Goal: Task Accomplishment & Management: Use online tool/utility

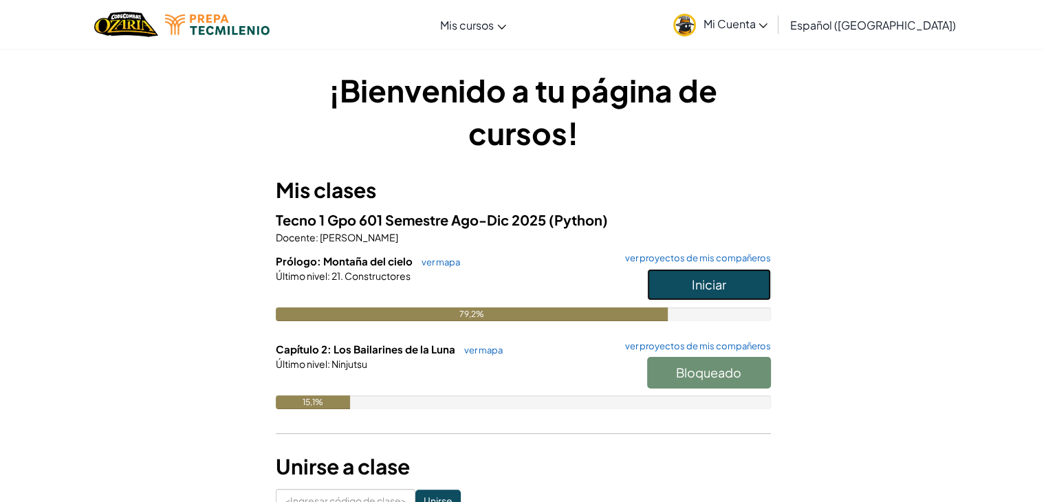
click at [700, 287] on font "Iniciar" at bounding box center [709, 284] width 34 height 16
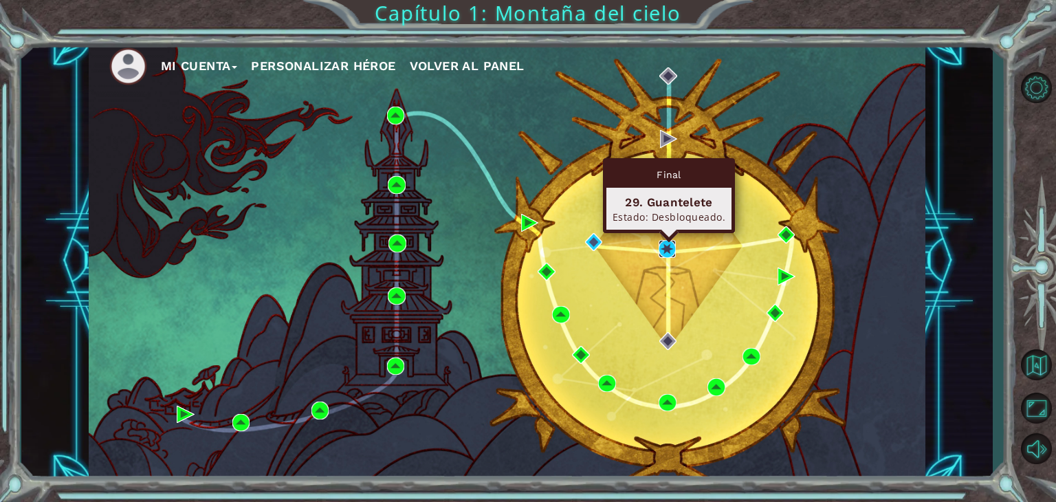
click at [662, 249] on img at bounding box center [668, 249] width 18 height 18
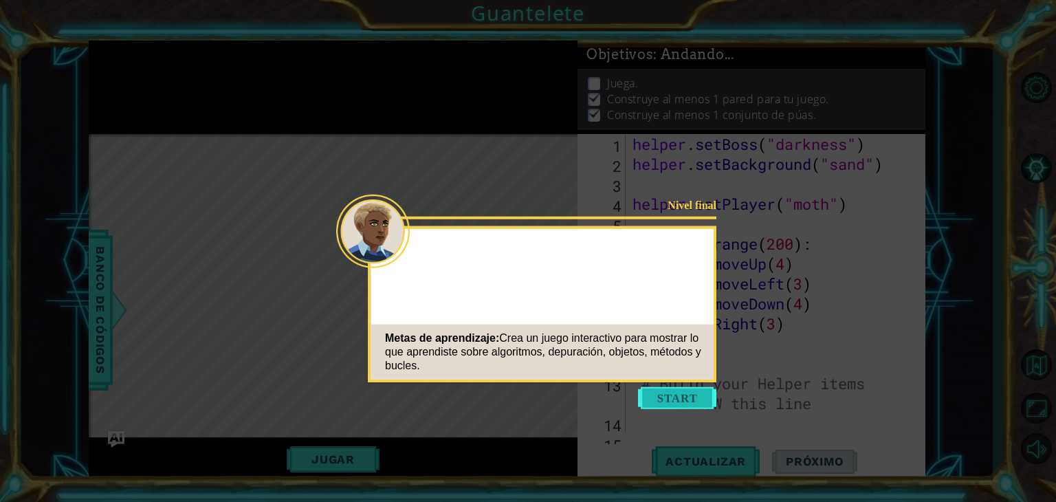
click at [672, 397] on button "Comenzar" at bounding box center [677, 398] width 78 height 22
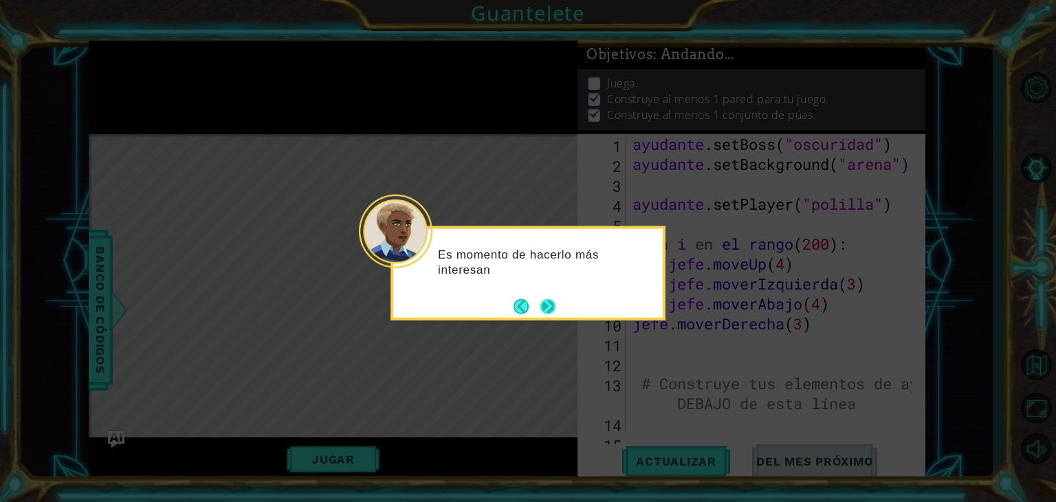
click at [552, 302] on button "Próximo" at bounding box center [548, 306] width 18 height 18
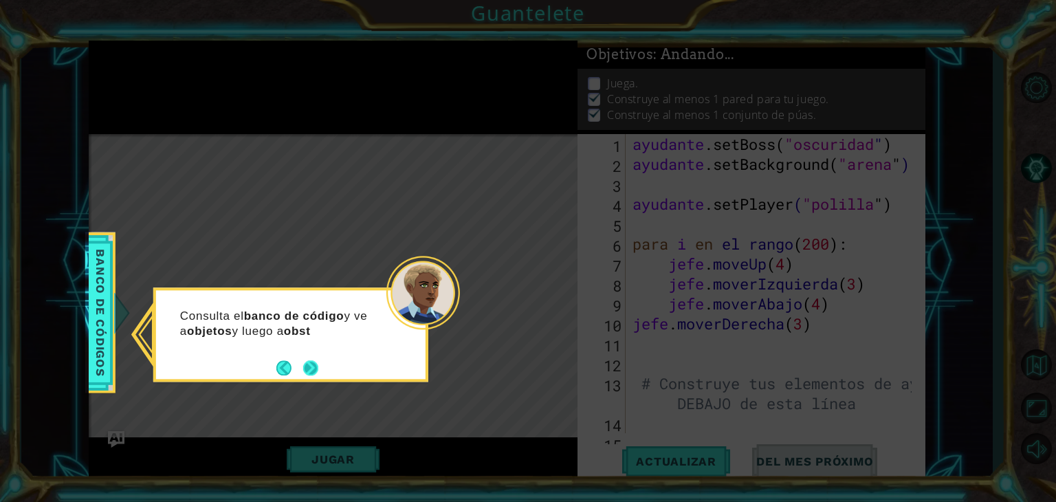
click at [307, 375] on button "Próximo" at bounding box center [311, 368] width 20 height 20
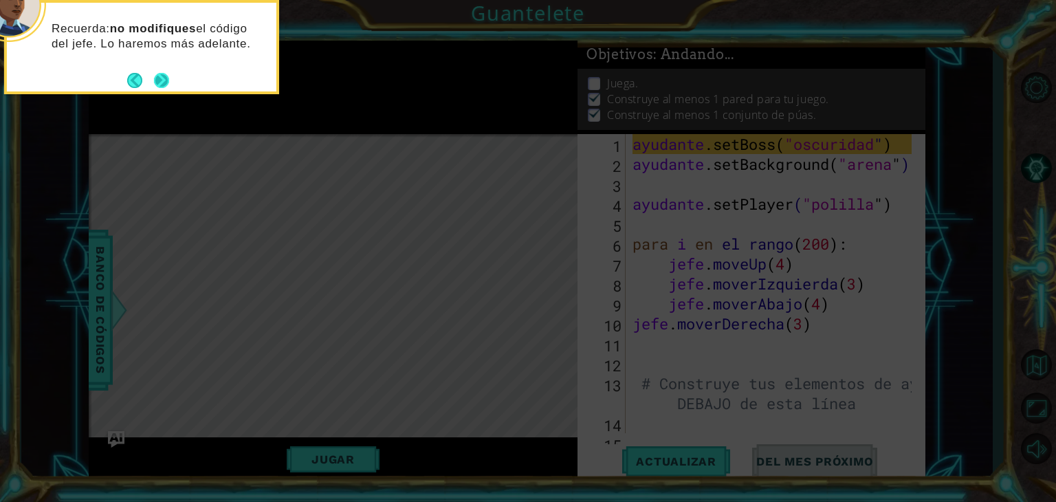
click at [159, 74] on button "Próximo" at bounding box center [161, 80] width 25 height 25
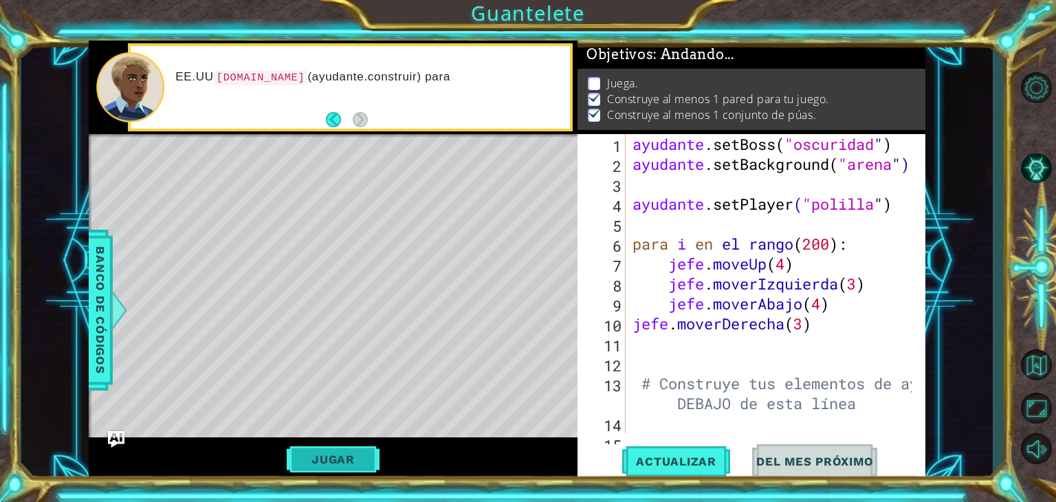
click at [341, 467] on button "Jugar" at bounding box center [333, 459] width 93 height 26
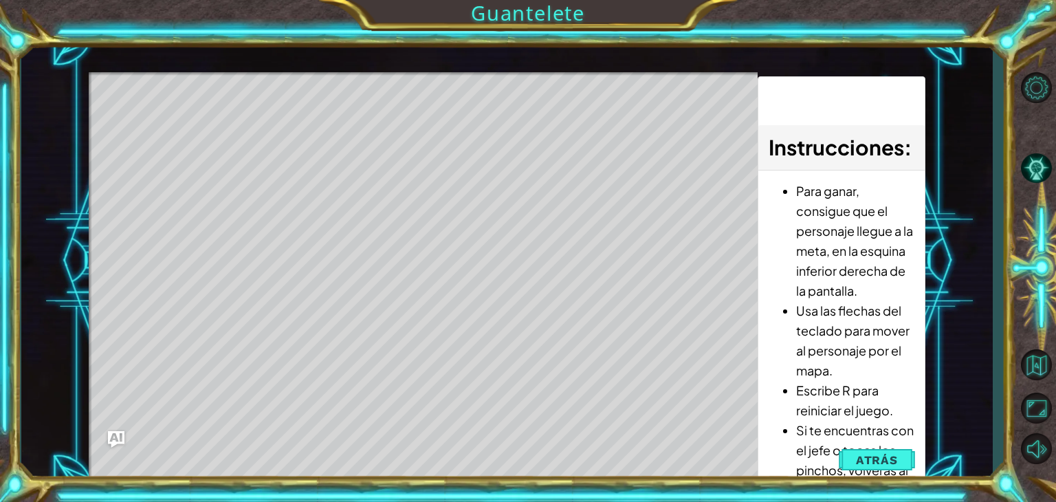
click at [544, 487] on div "1 [DEMOGRAPHIC_DATA] XXXXXXXXXXXXXXXXXXXXXXXXXXXXXXXXXXXXXXXXXXXXXXXXXXXXXXXXXX…" at bounding box center [528, 251] width 1056 height 502
click at [118, 432] on img "Ask AI" at bounding box center [116, 439] width 18 height 18
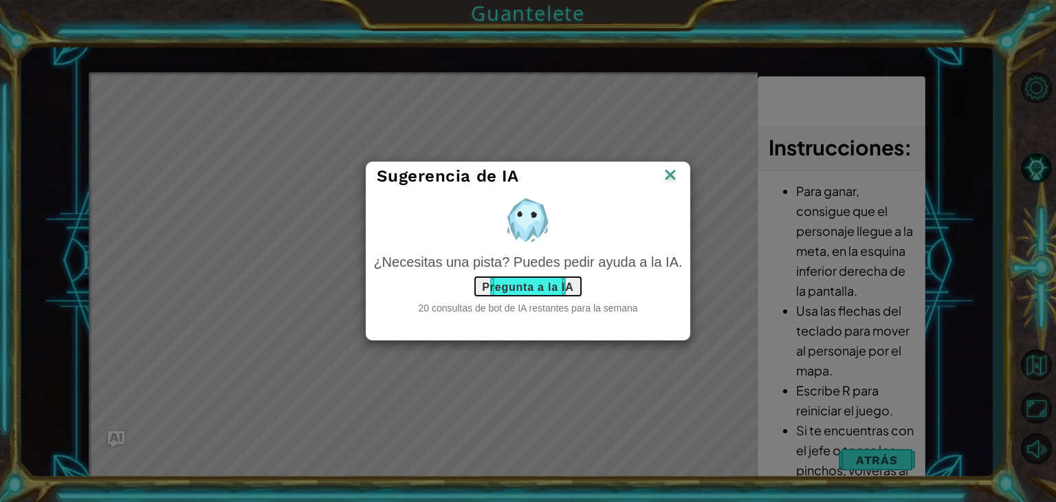
click at [515, 291] on font "Pregunta a la IA" at bounding box center [527, 286] width 91 height 12
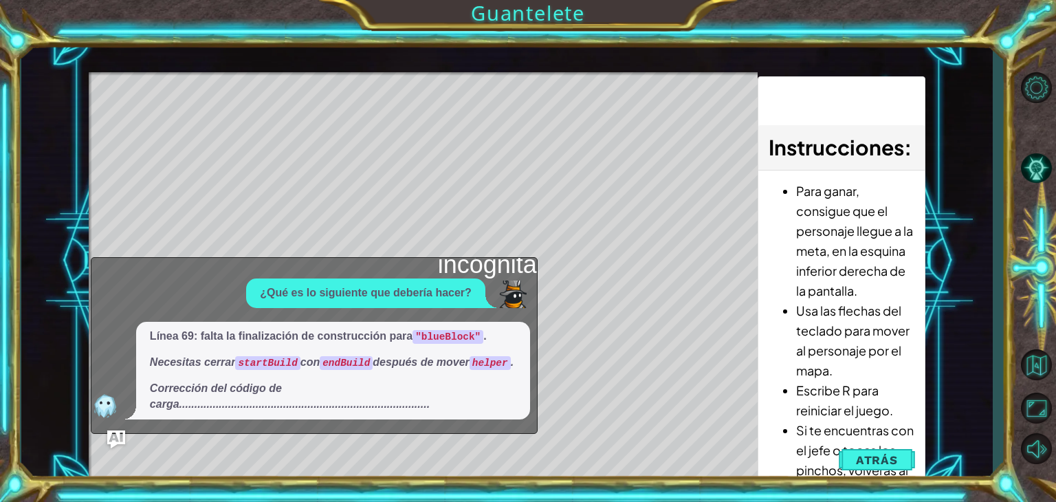
click at [111, 443] on img "Ask AI" at bounding box center [116, 439] width 18 height 18
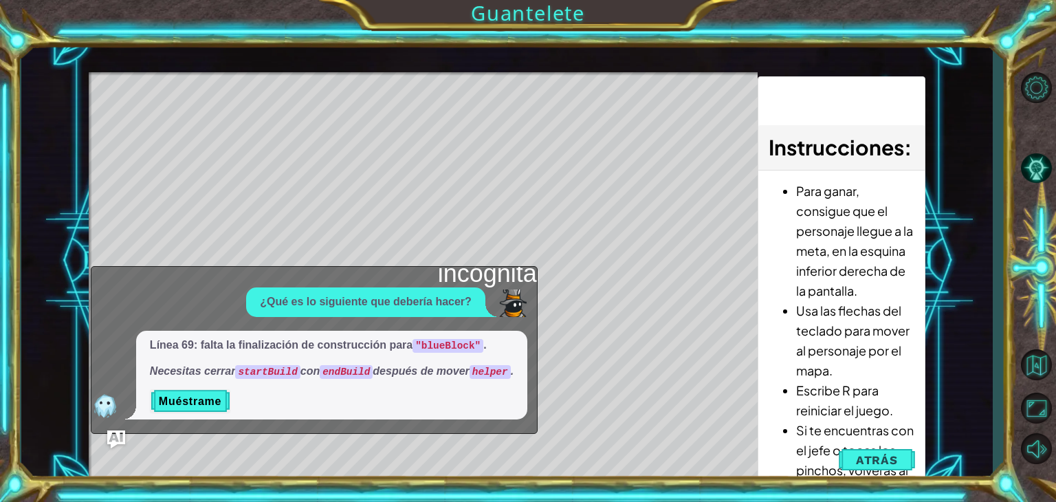
click at [109, 435] on img "Ask AI" at bounding box center [116, 439] width 18 height 18
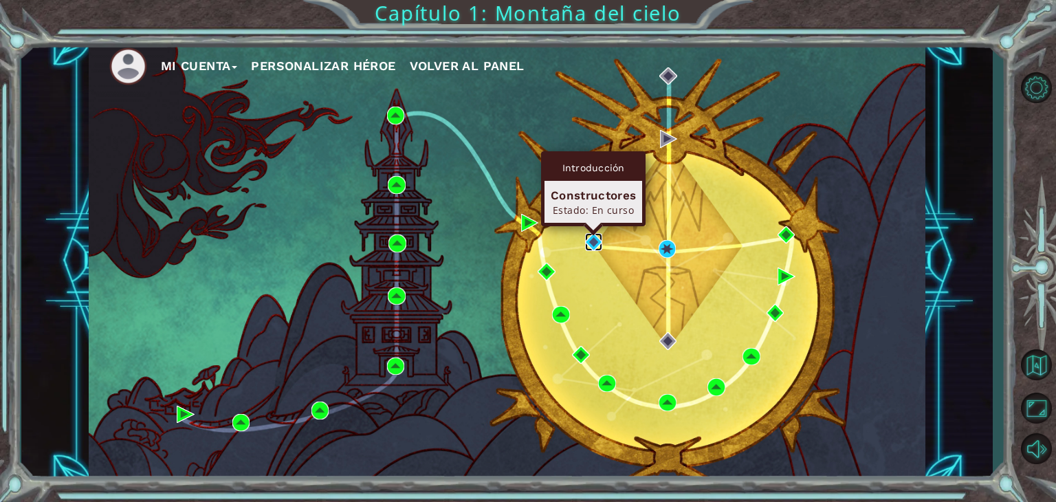
click at [588, 240] on img at bounding box center [594, 242] width 18 height 18
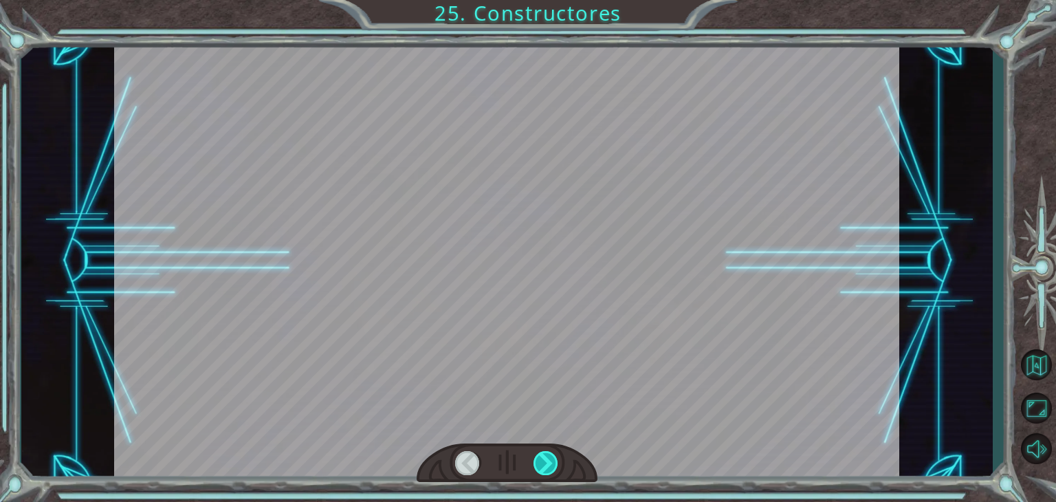
click at [550, 464] on div at bounding box center [545, 463] width 25 height 24
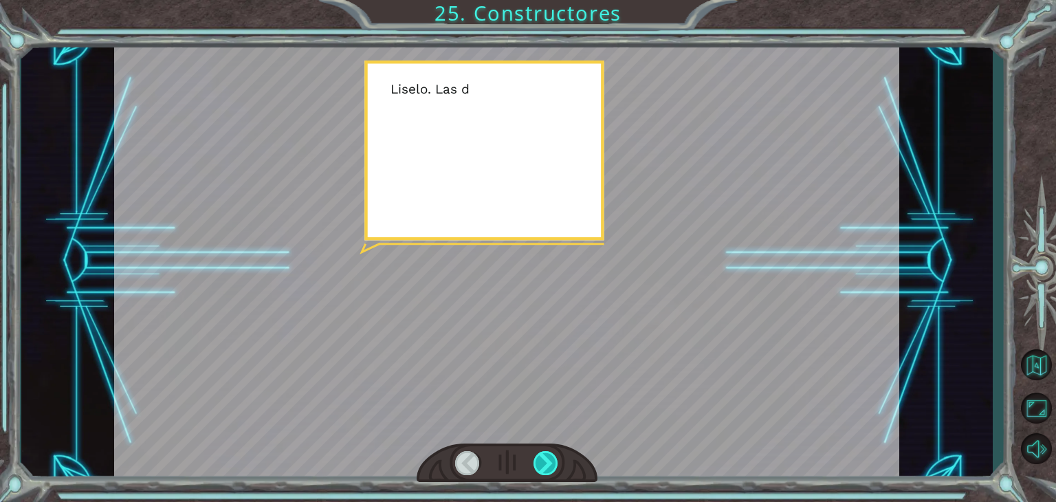
click at [550, 464] on div at bounding box center [545, 463] width 25 height 24
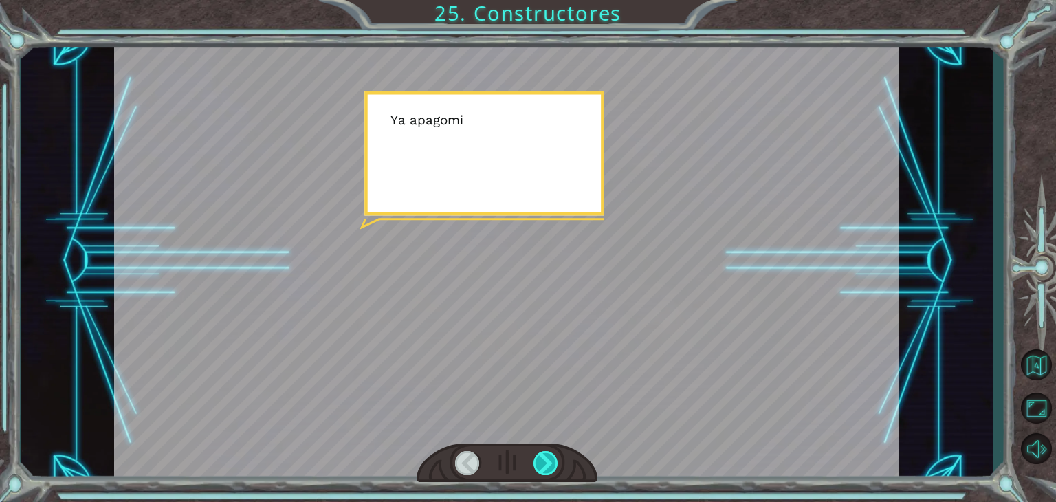
click at [550, 464] on div at bounding box center [545, 463] width 25 height 24
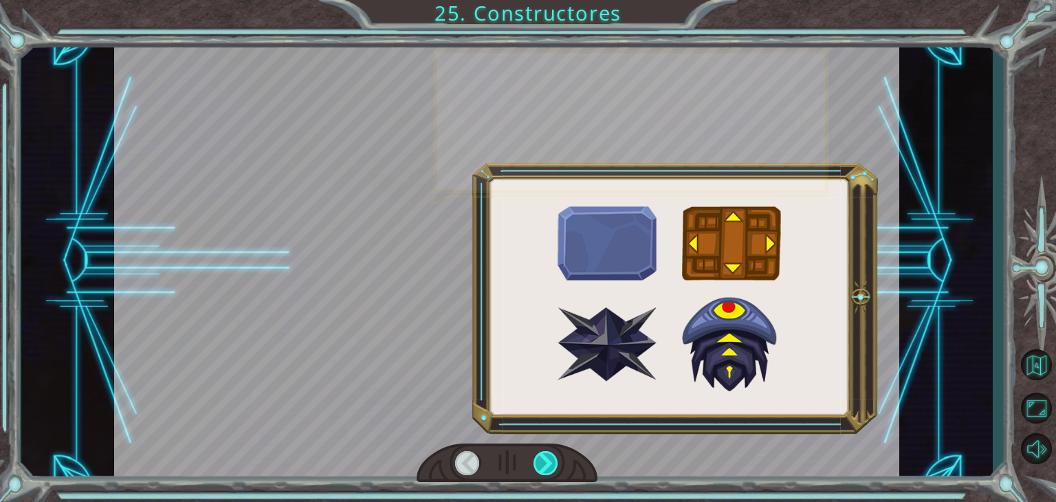
click at [550, 464] on div at bounding box center [545, 463] width 25 height 24
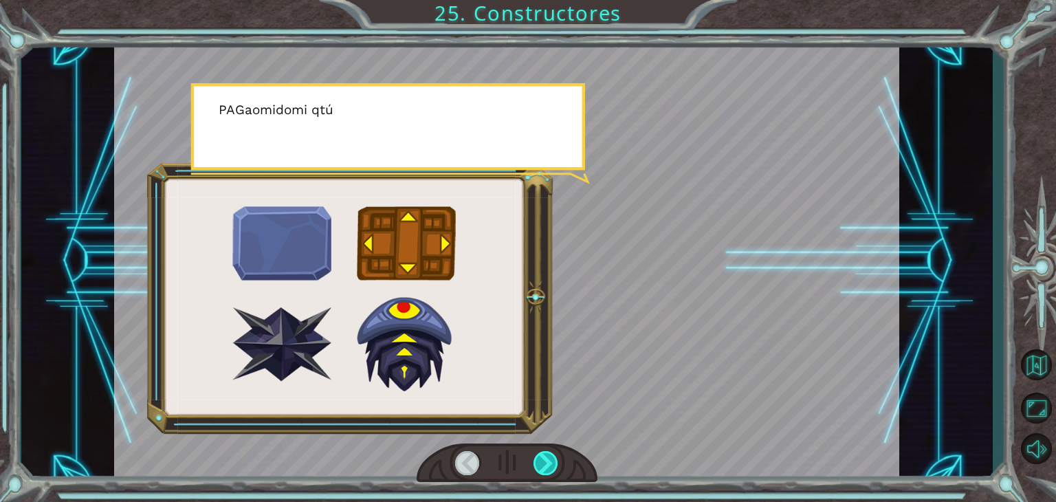
click at [550, 464] on div at bounding box center [545, 463] width 25 height 24
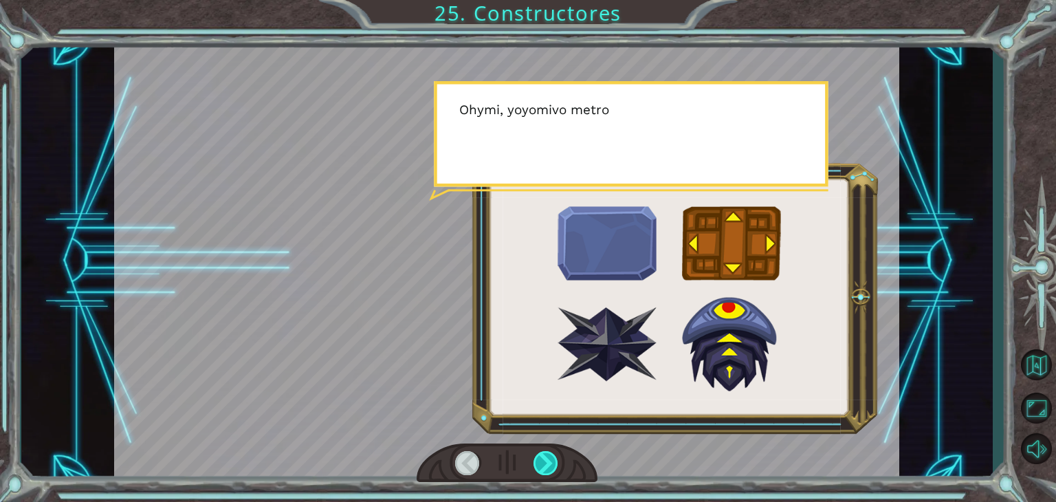
click at [550, 464] on div at bounding box center [545, 463] width 25 height 24
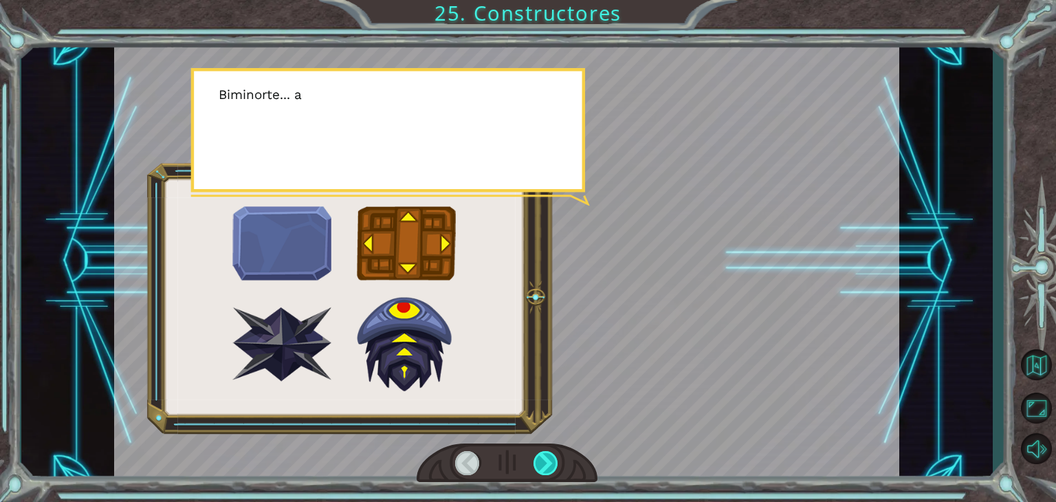
click at [550, 464] on div at bounding box center [545, 463] width 25 height 24
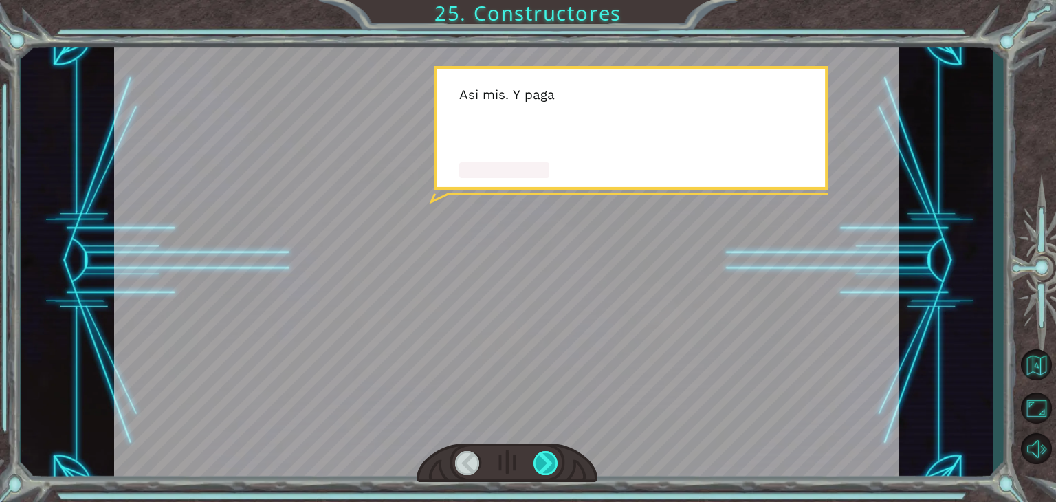
click at [550, 464] on div at bounding box center [545, 463] width 25 height 24
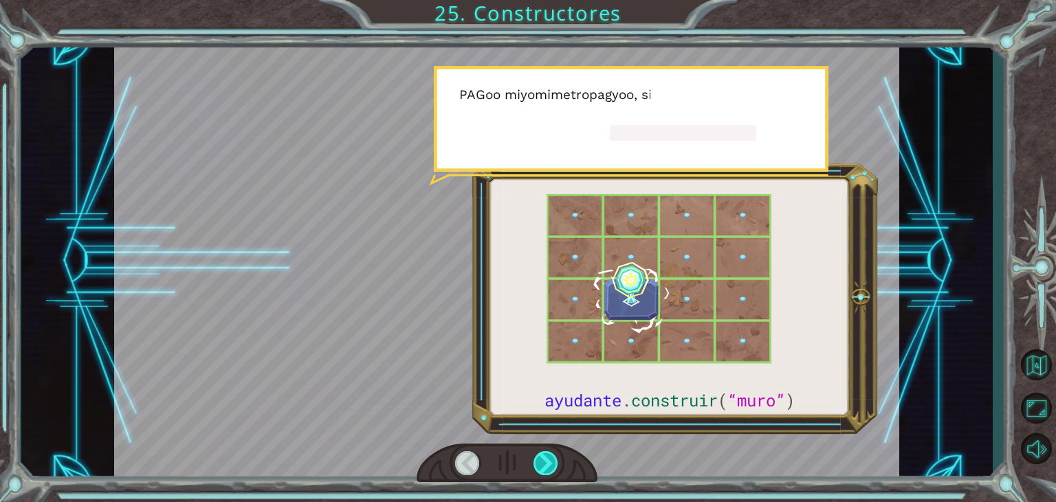
click at [550, 464] on div at bounding box center [545, 463] width 25 height 24
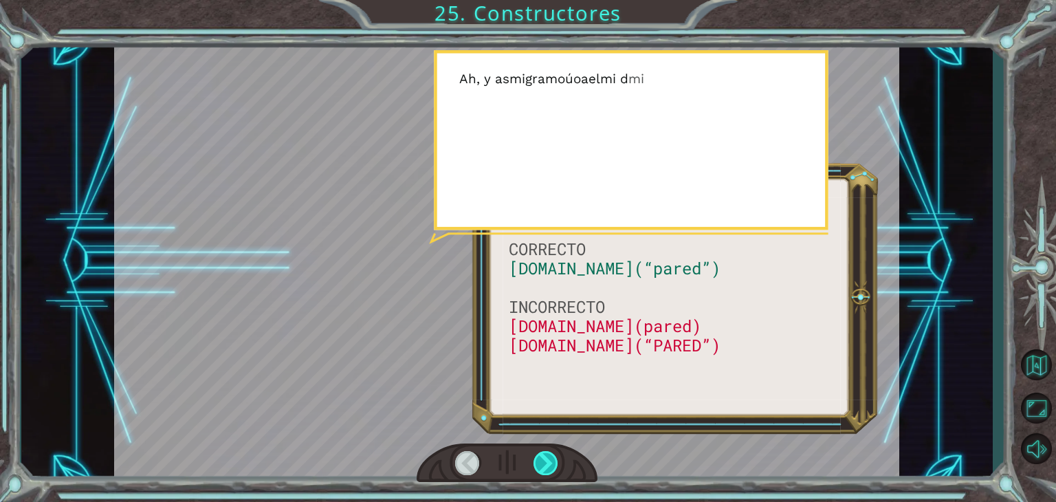
click at [550, 464] on div at bounding box center [545, 463] width 25 height 24
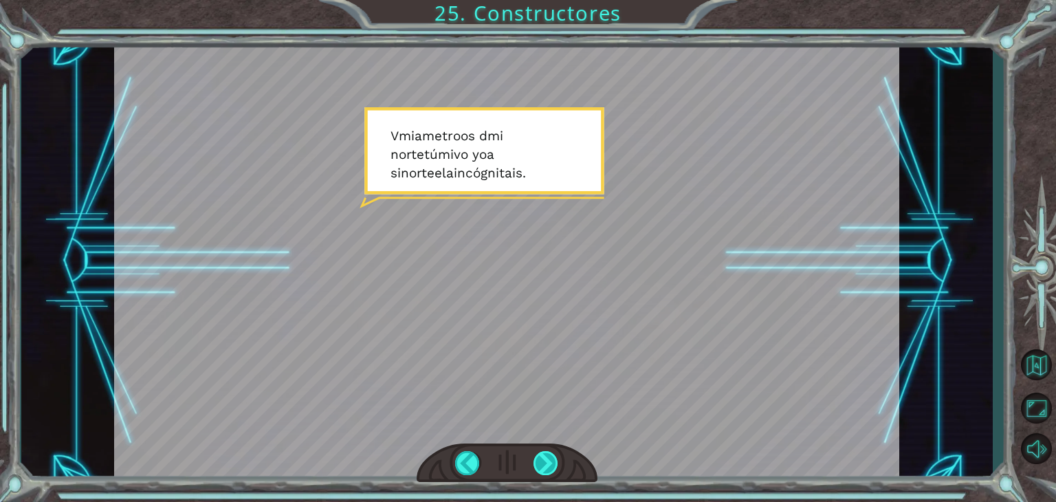
click at [550, 464] on div at bounding box center [545, 463] width 25 height 24
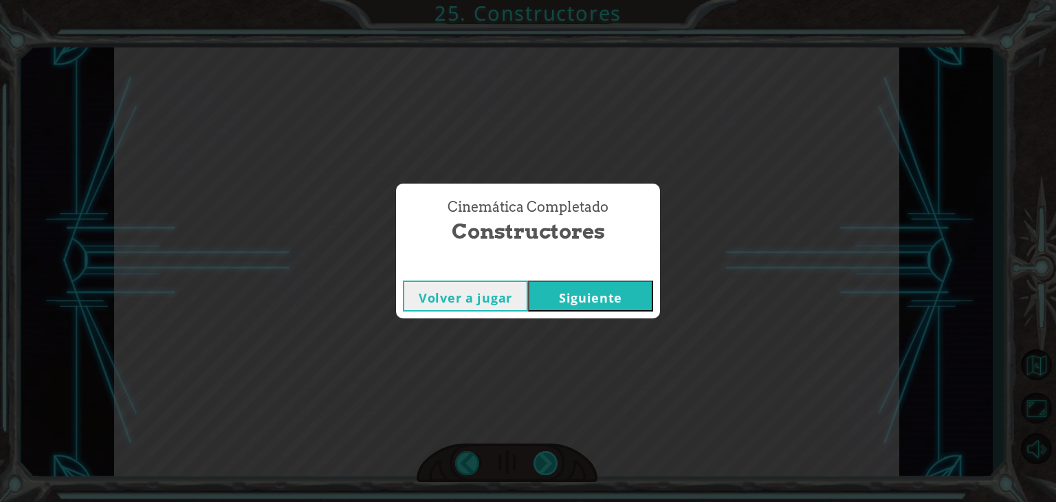
click at [550, 464] on div "Cinemática Completado Constructores Volver a jugar [GEOGRAPHIC_DATA]" at bounding box center [528, 251] width 1056 height 502
click at [586, 297] on font "Siguiente" at bounding box center [590, 297] width 63 height 16
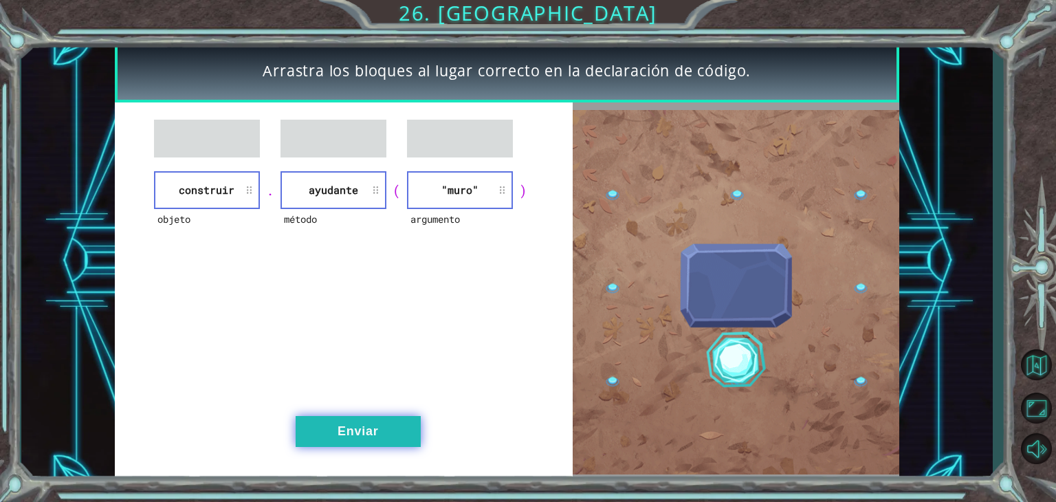
click at [387, 428] on button "Enviar" at bounding box center [358, 431] width 125 height 31
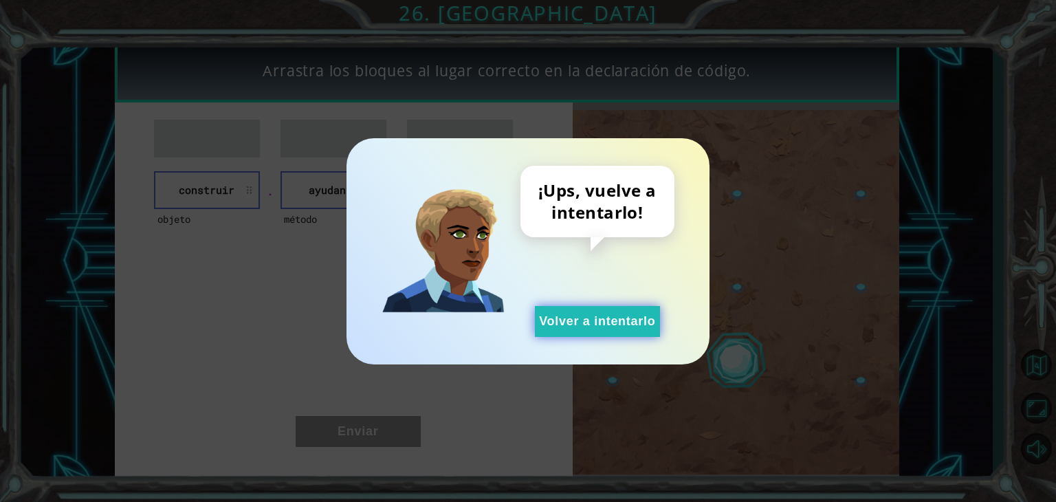
click at [619, 326] on font "Volver a intentarlo" at bounding box center [597, 321] width 116 height 14
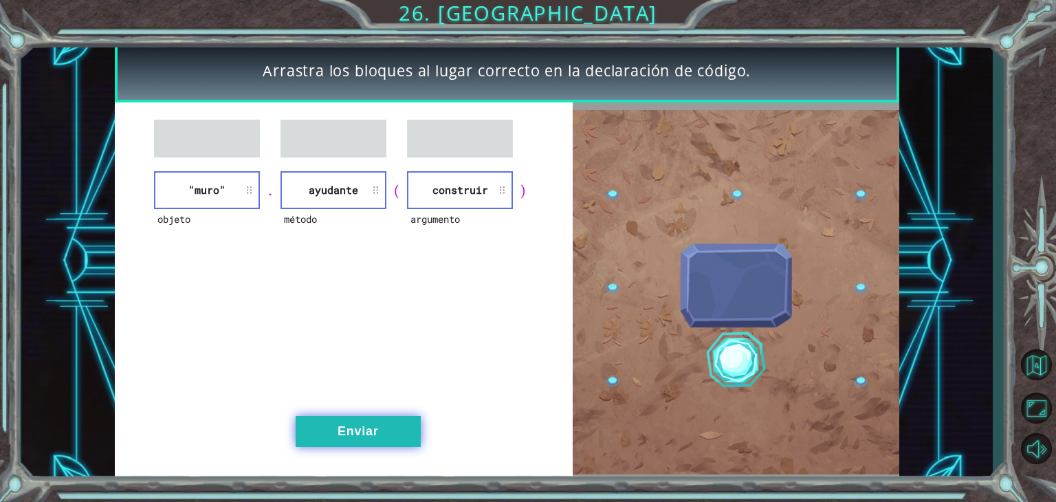
click at [349, 426] on font "Enviar" at bounding box center [358, 431] width 41 height 14
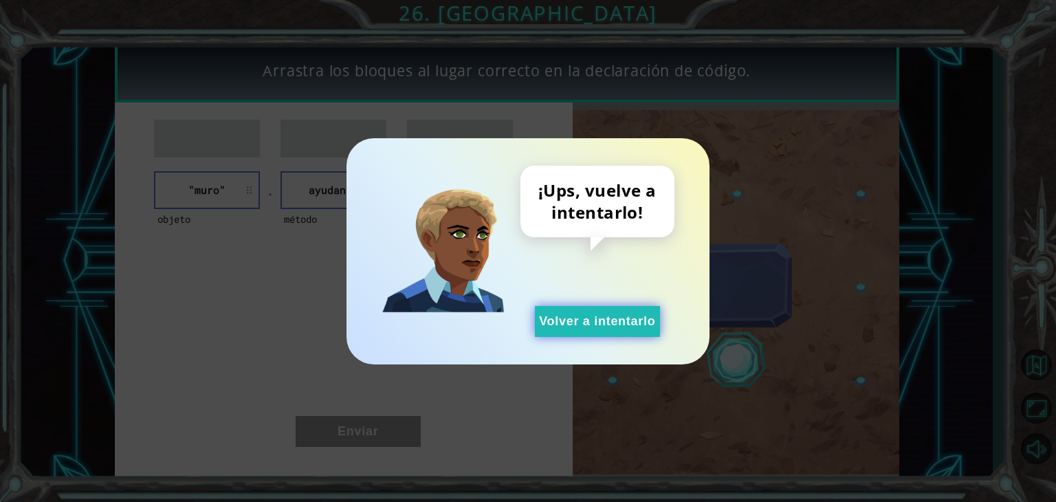
click at [615, 323] on font "Volver a intentarlo" at bounding box center [597, 321] width 116 height 14
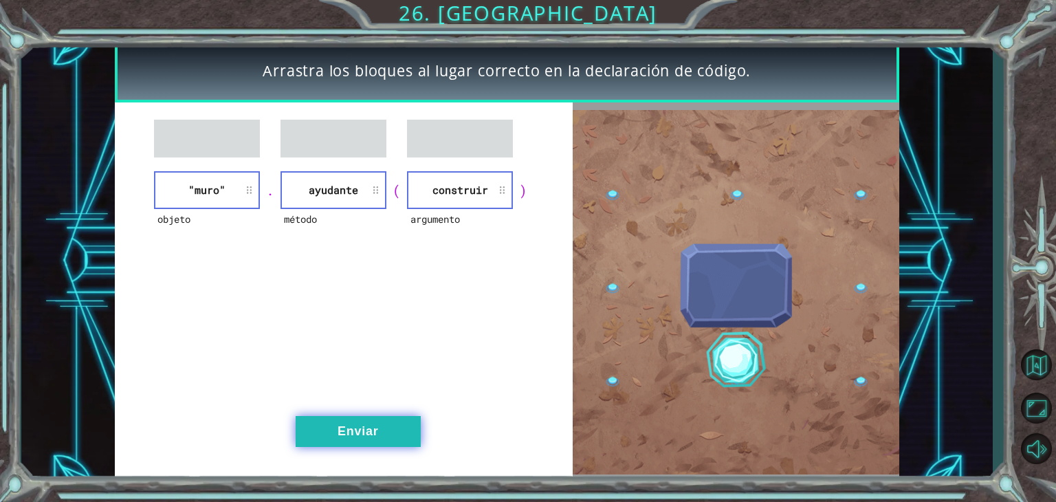
click at [368, 437] on font "Enviar" at bounding box center [358, 431] width 41 height 14
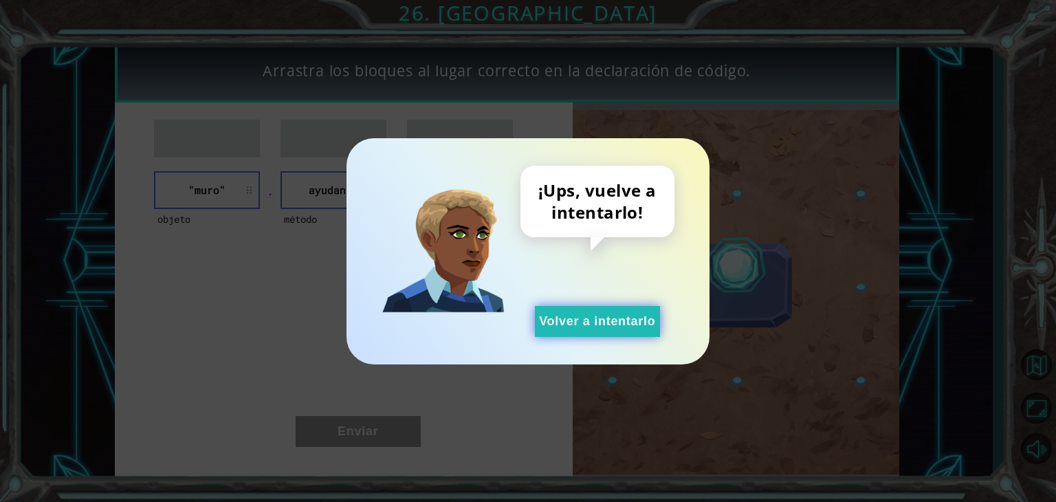
click at [583, 320] on font "Volver a intentarlo" at bounding box center [597, 321] width 116 height 14
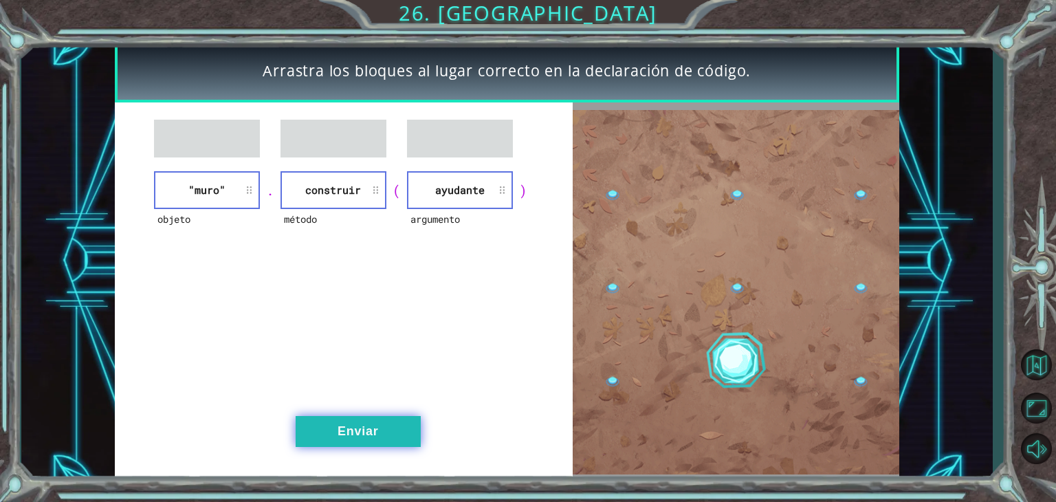
click at [351, 431] on font "Enviar" at bounding box center [358, 431] width 41 height 14
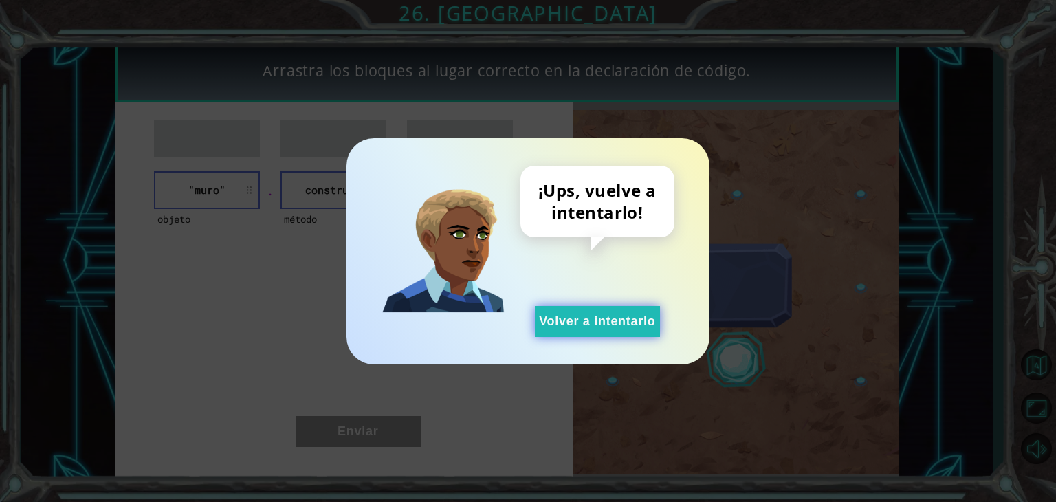
click at [601, 331] on button "Volver a intentarlo" at bounding box center [597, 321] width 125 height 31
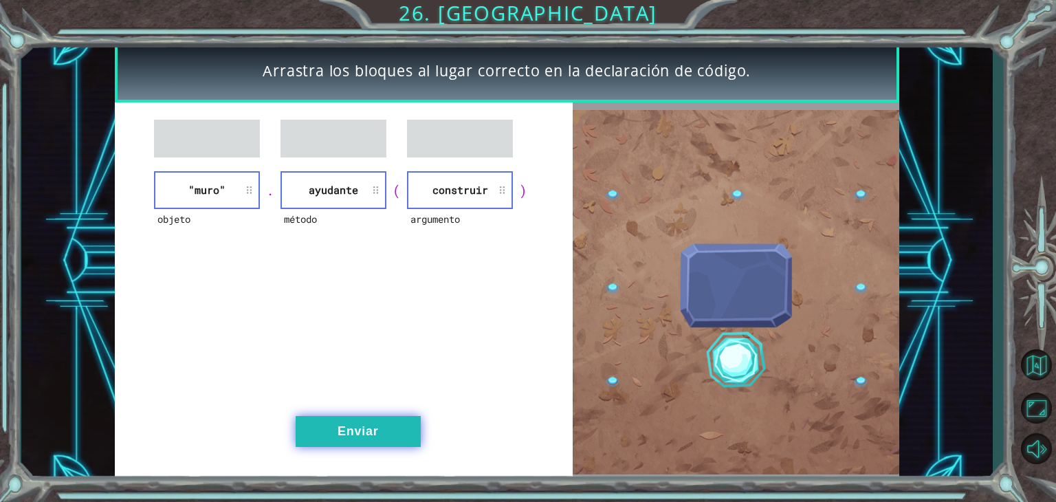
click at [357, 431] on font "Enviar" at bounding box center [358, 431] width 41 height 14
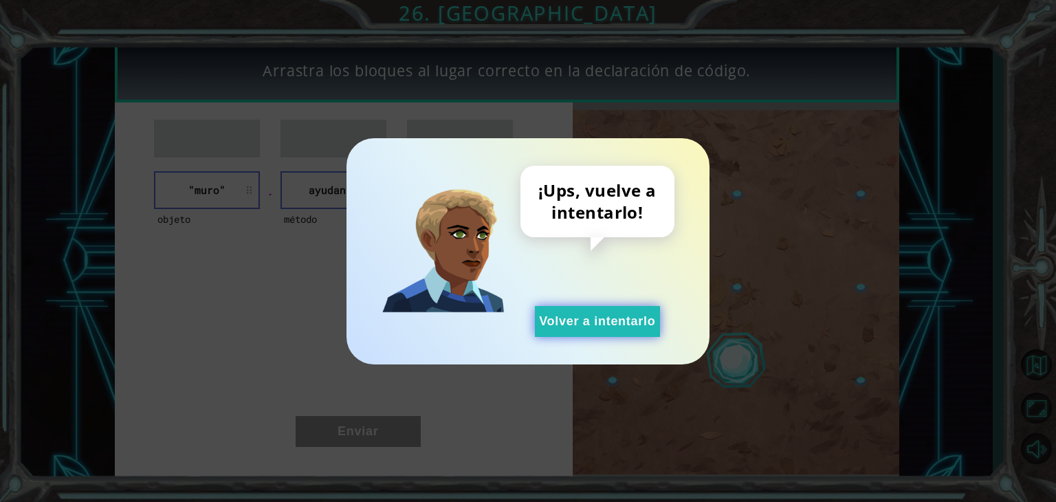
click at [594, 333] on button "Volver a intentarlo" at bounding box center [597, 321] width 125 height 31
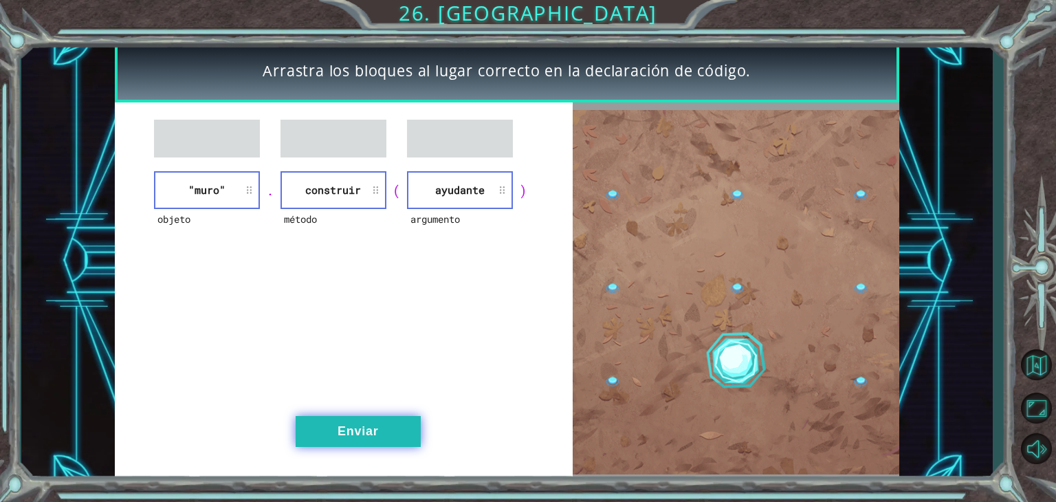
click at [377, 432] on font "Enviar" at bounding box center [358, 431] width 41 height 14
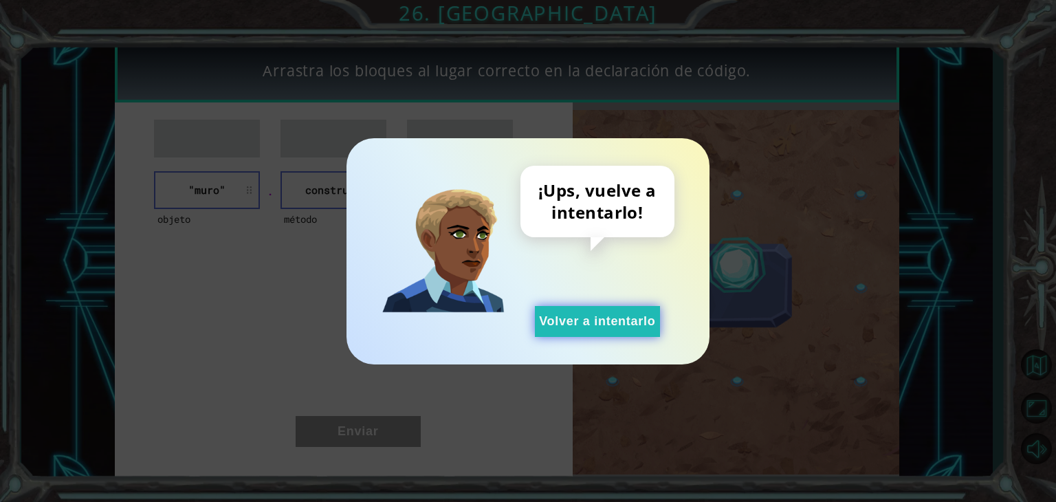
click at [624, 318] on font "Volver a intentarlo" at bounding box center [597, 321] width 116 height 14
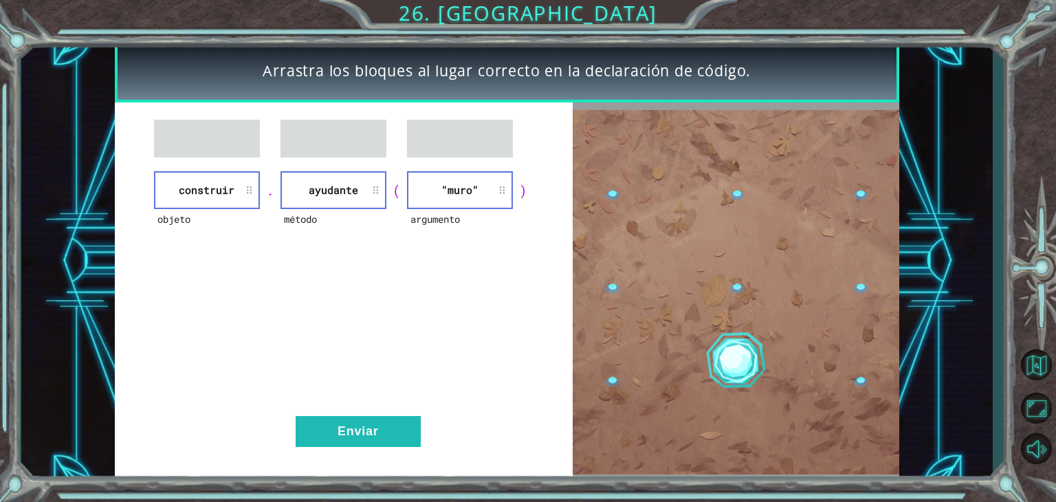
click at [395, 413] on div "objeto construir . método ayudante ( argumento "muro" ) Enviar" at bounding box center [344, 291] width 459 height 379
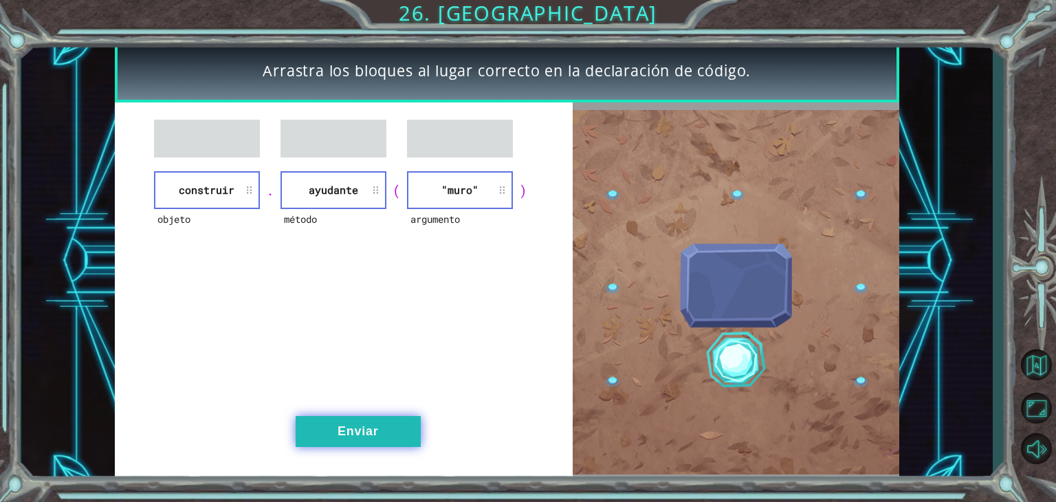
click at [382, 423] on button "Enviar" at bounding box center [358, 431] width 125 height 31
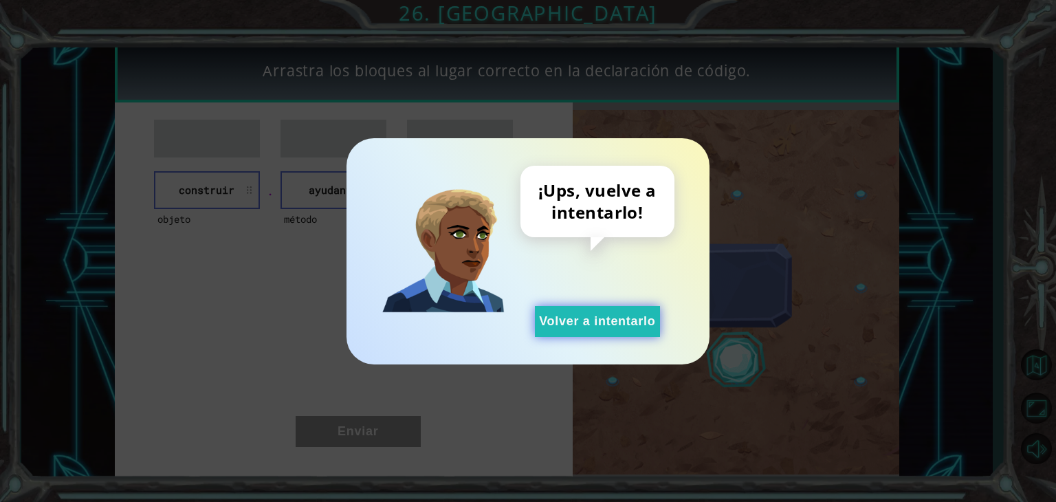
click at [588, 316] on font "Volver a intentarlo" at bounding box center [597, 321] width 116 height 14
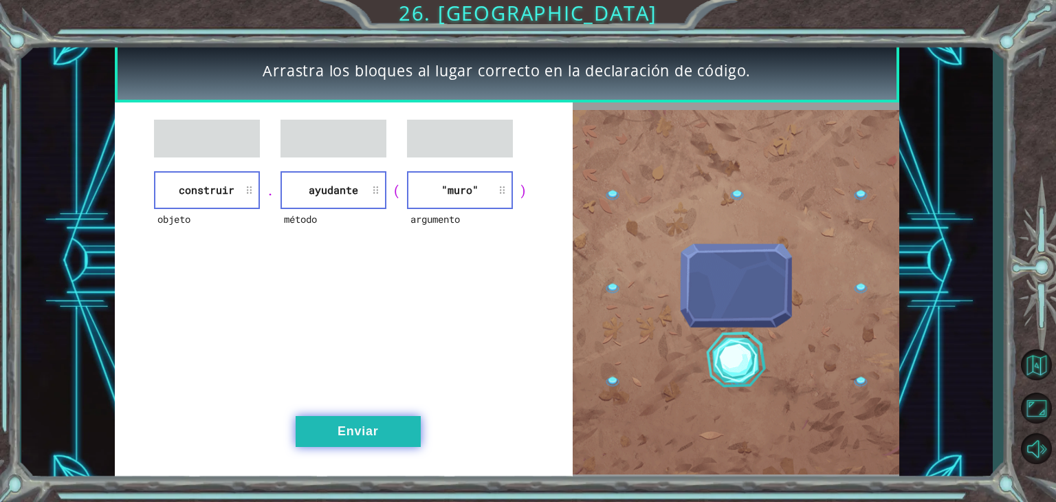
click at [408, 430] on button "Enviar" at bounding box center [358, 431] width 125 height 31
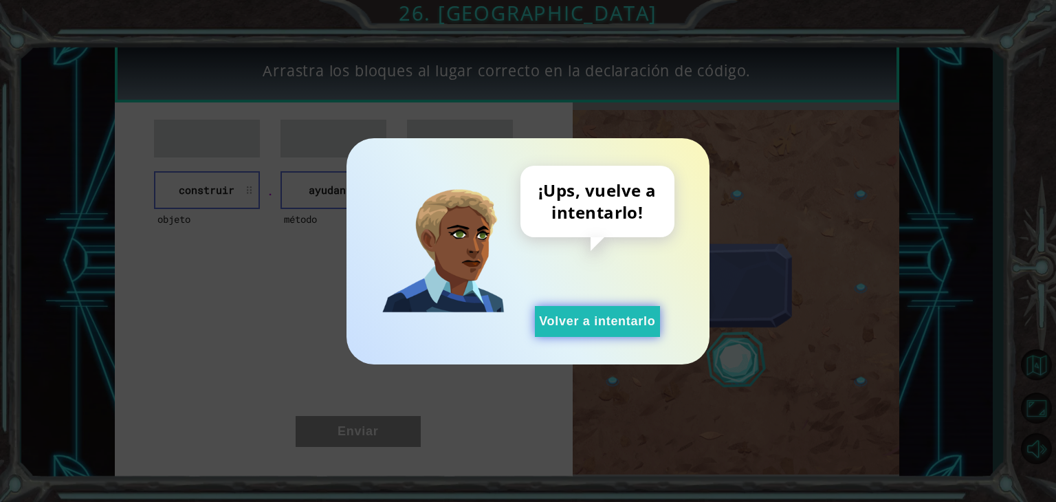
click at [627, 319] on font "Volver a intentarlo" at bounding box center [597, 321] width 116 height 14
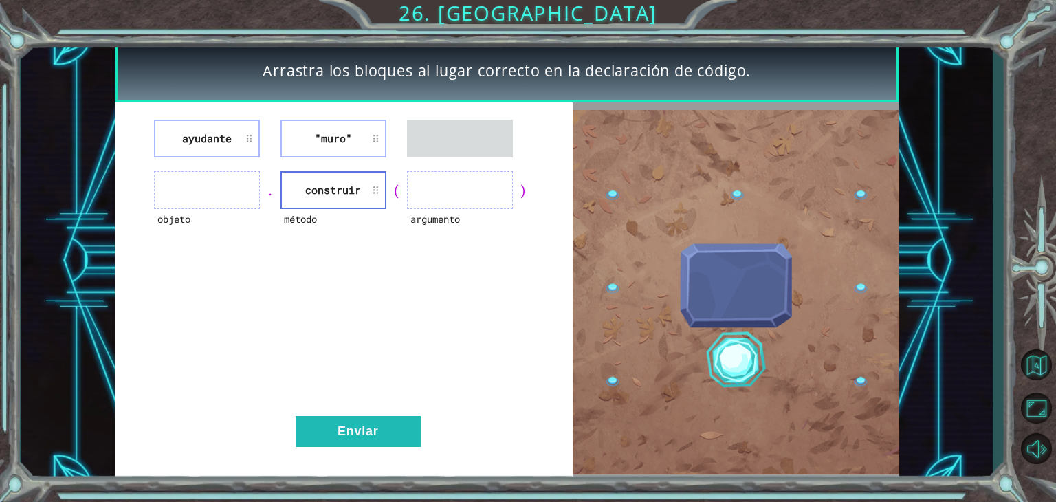
click at [226, 153] on li "ayudante" at bounding box center [207, 139] width 106 height 38
click at [237, 137] on li "ayudante" at bounding box center [207, 139] width 106 height 38
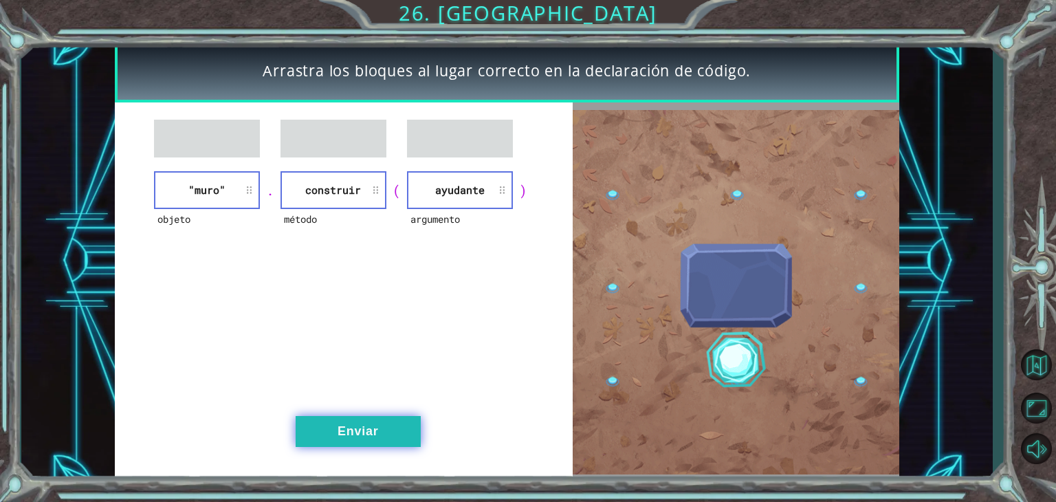
click at [364, 421] on button "Enviar" at bounding box center [358, 431] width 125 height 31
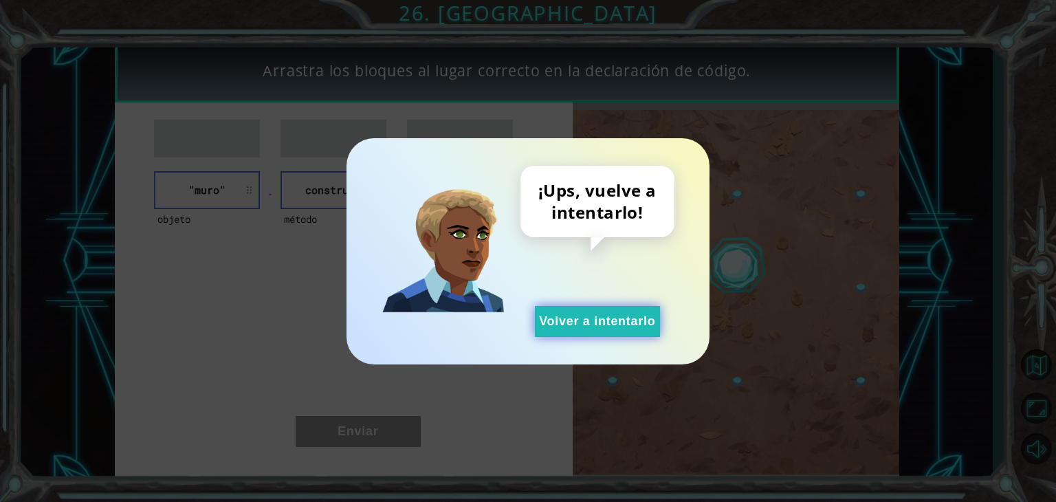
click at [582, 329] on button "Volver a intentarlo" at bounding box center [597, 321] width 125 height 31
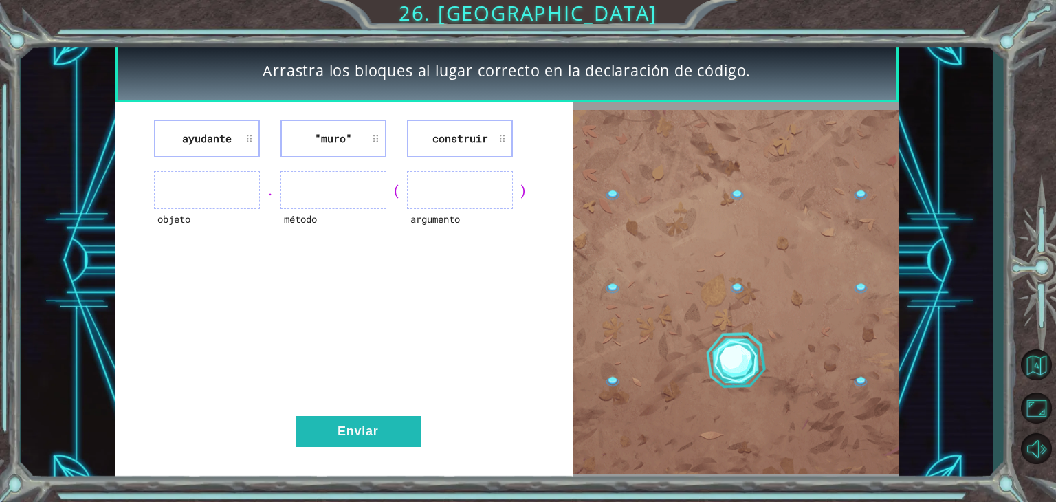
click at [228, 160] on div "ayudante "muro" construir objeto . método ( argumento ) Enviar" at bounding box center [344, 291] width 459 height 379
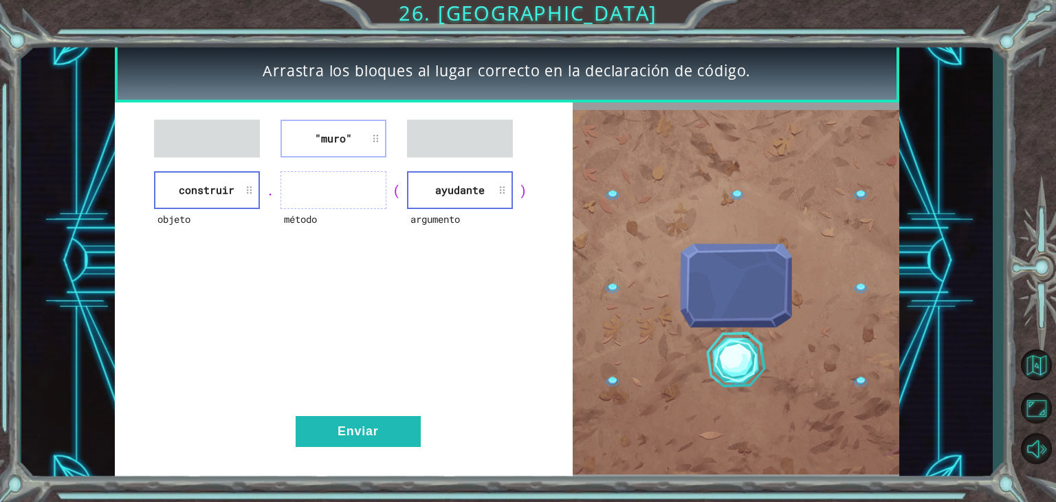
drag, startPoint x: 176, startPoint y: 210, endPoint x: 236, endPoint y: 175, distance: 69.3
click at [184, 203] on div "objeto construir" at bounding box center [207, 190] width 106 height 38
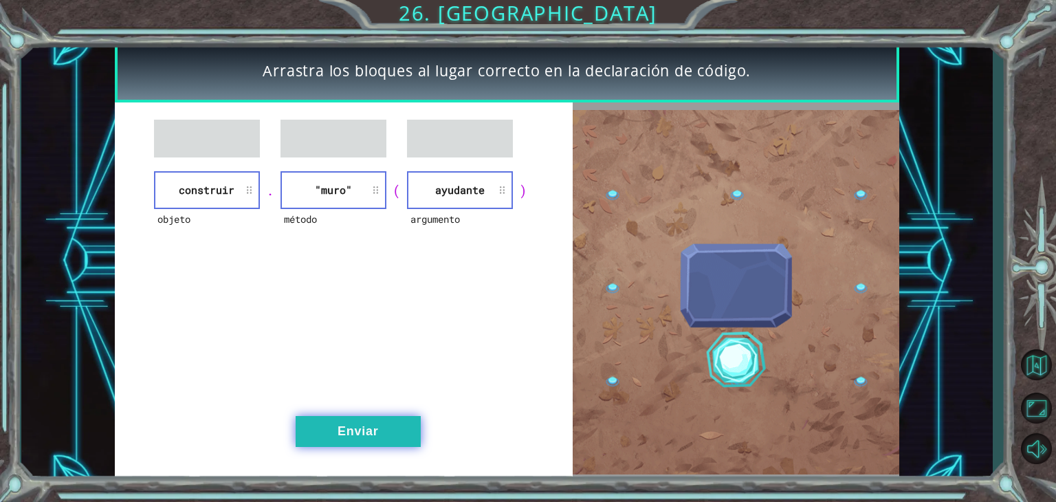
click at [366, 423] on button "Enviar" at bounding box center [358, 431] width 125 height 31
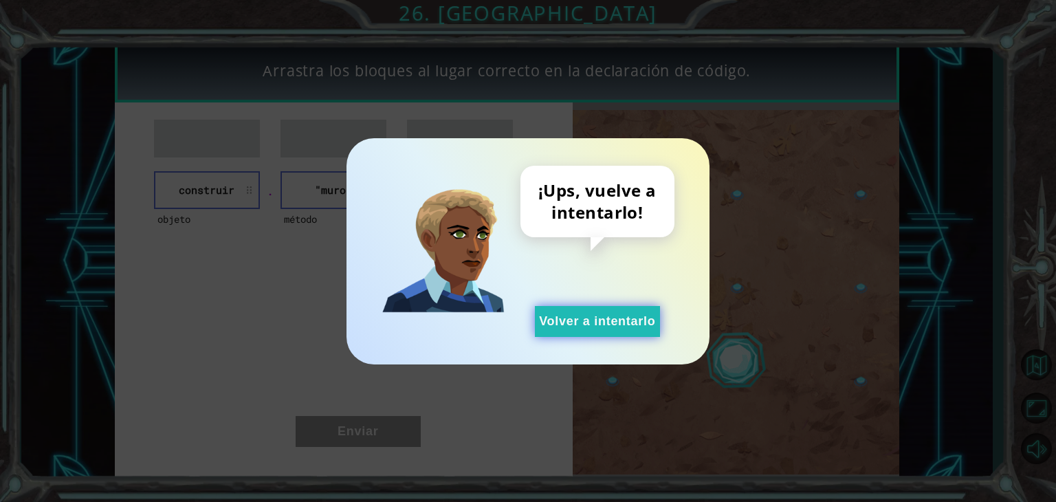
click at [577, 329] on button "Volver a intentarlo" at bounding box center [597, 321] width 125 height 31
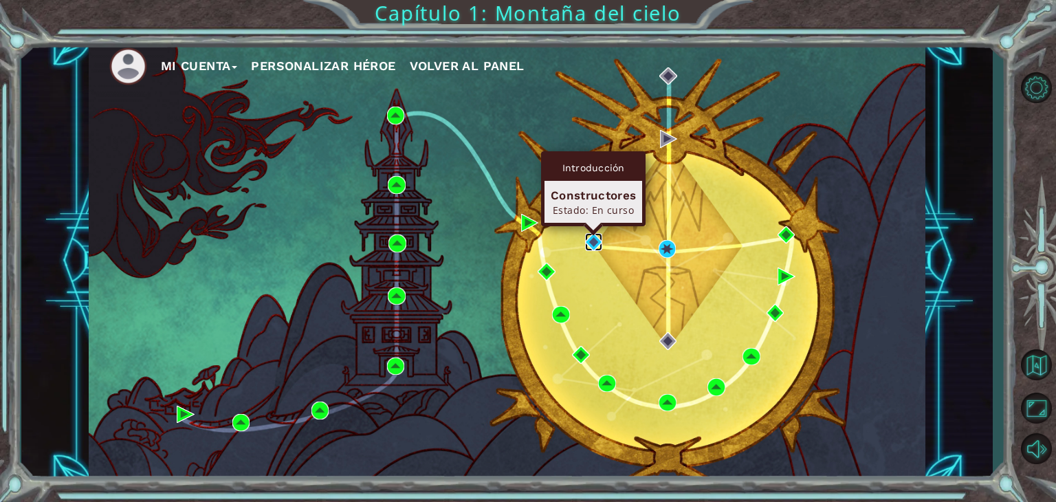
click at [597, 239] on img at bounding box center [594, 242] width 18 height 18
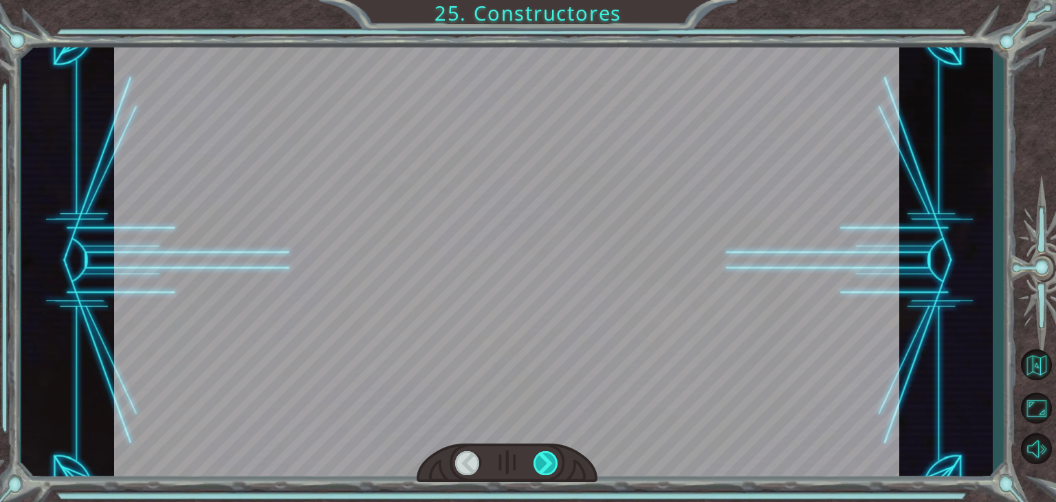
click at [544, 454] on div at bounding box center [545, 463] width 25 height 24
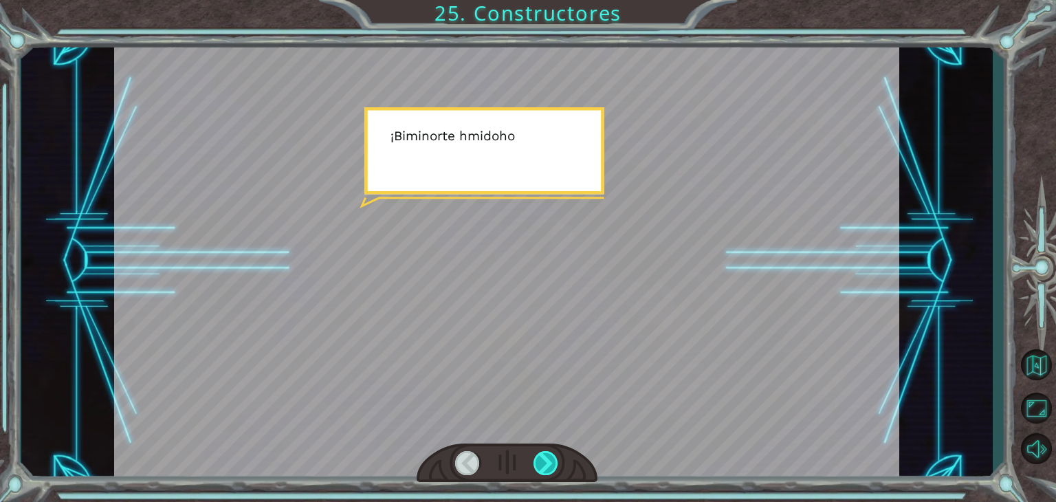
click at [544, 454] on div at bounding box center [545, 463] width 25 height 24
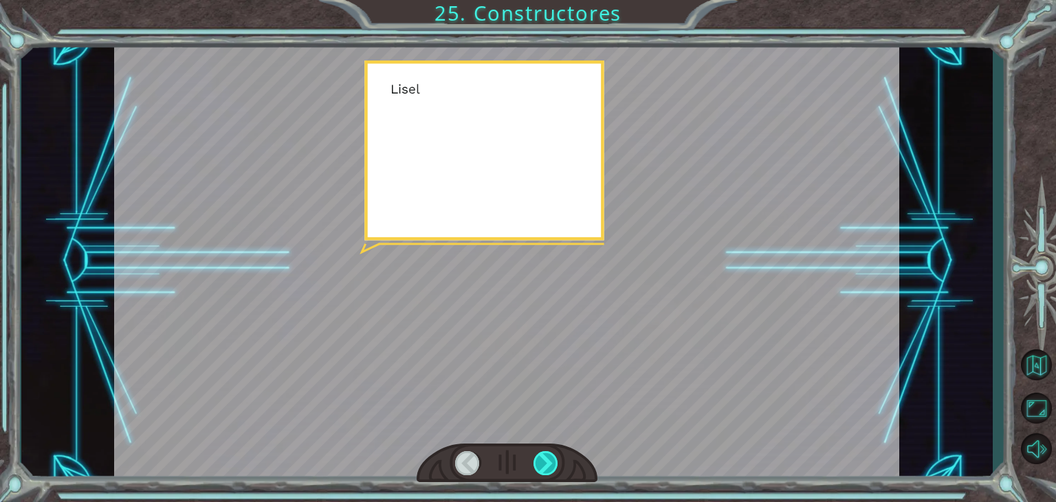
click at [544, 454] on div at bounding box center [545, 463] width 25 height 24
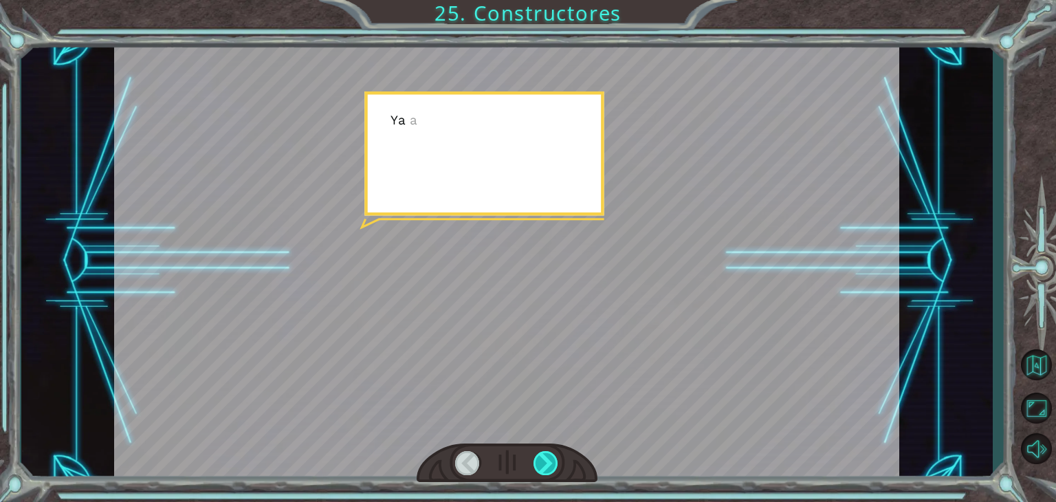
click at [544, 454] on div at bounding box center [545, 463] width 25 height 24
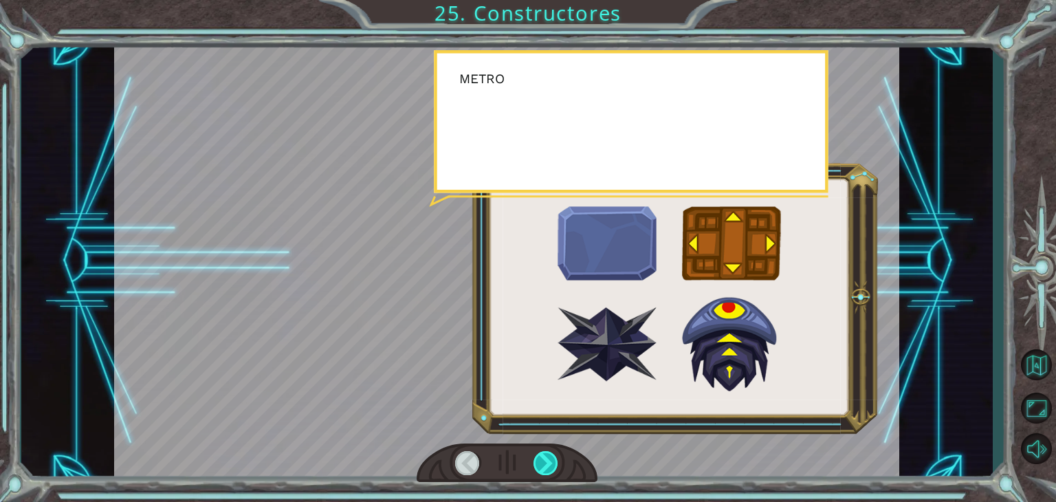
click at [544, 454] on div at bounding box center [545, 463] width 25 height 24
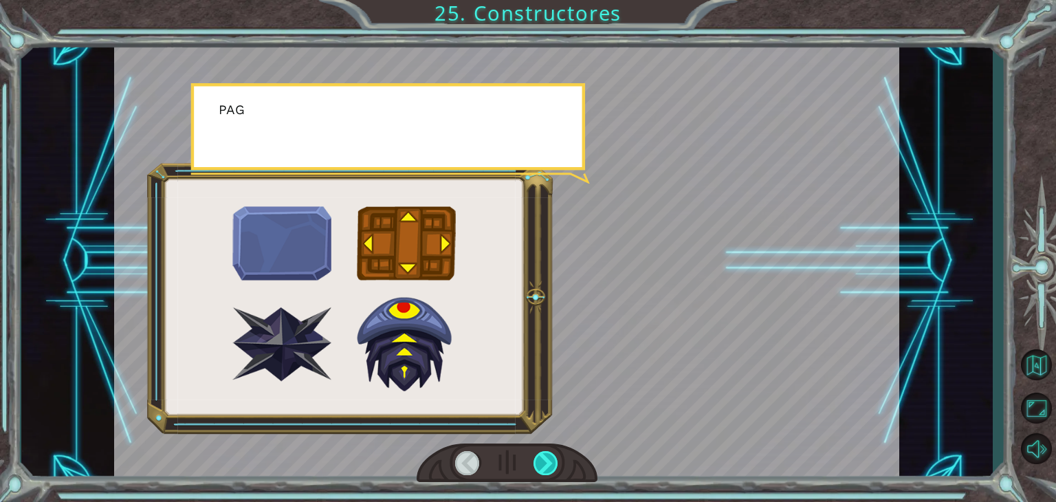
click at [544, 454] on div at bounding box center [545, 463] width 25 height 24
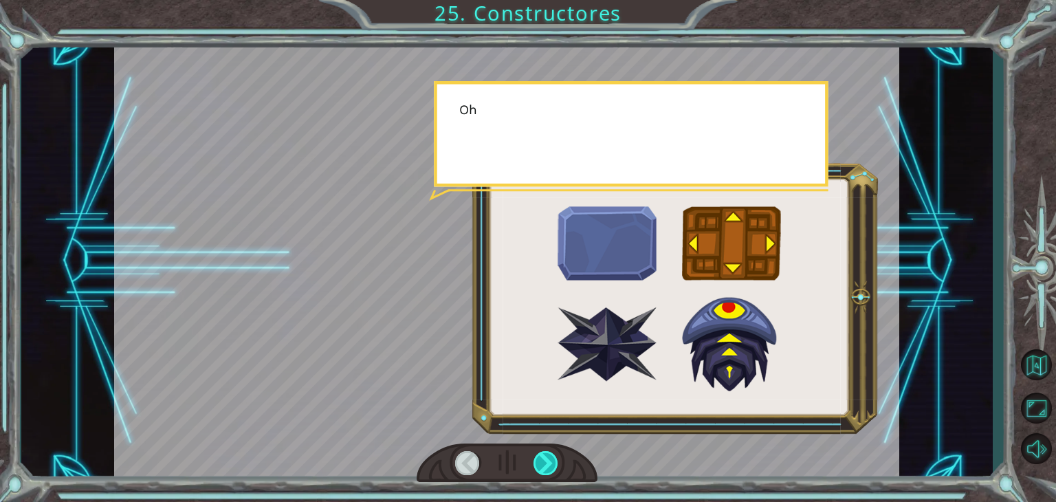
click at [544, 454] on div at bounding box center [545, 463] width 25 height 24
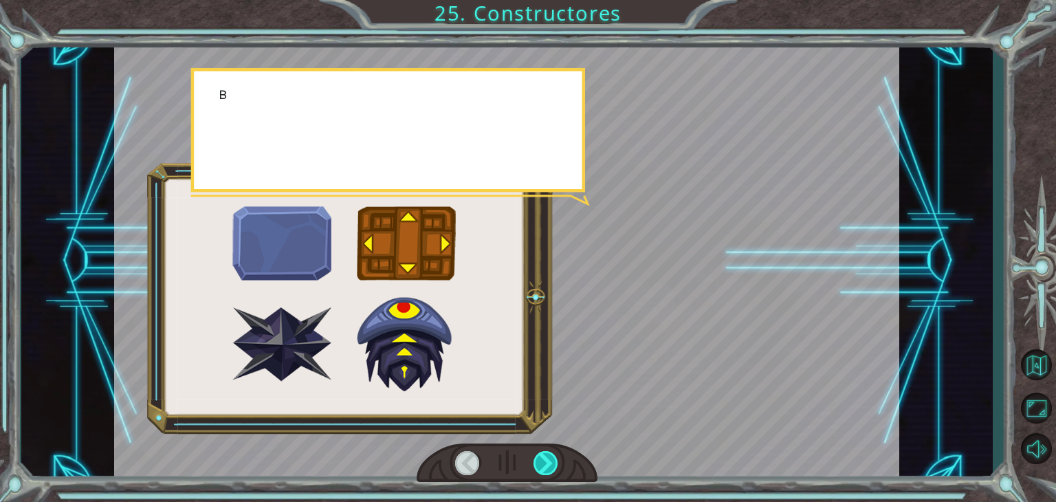
click at [544, 454] on div at bounding box center [545, 463] width 25 height 24
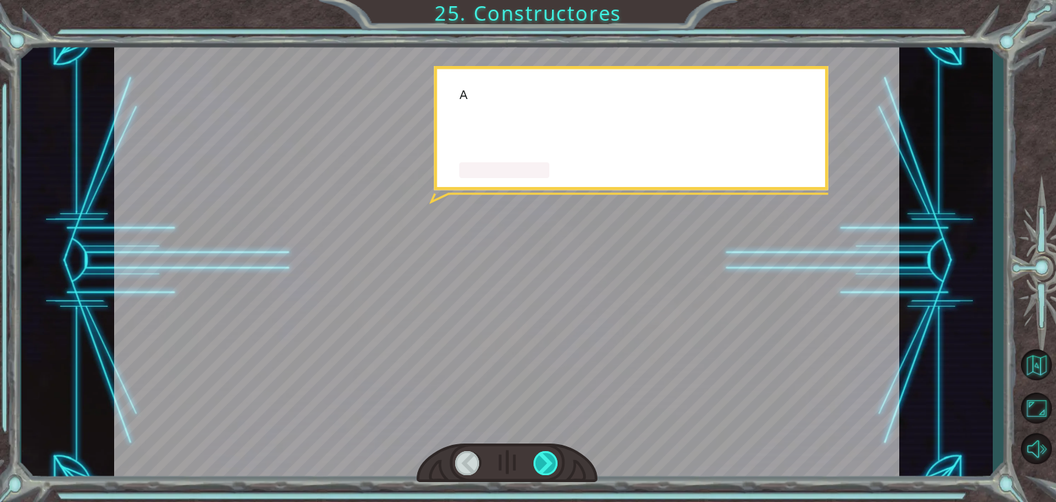
click at [544, 454] on div at bounding box center [545, 463] width 25 height 24
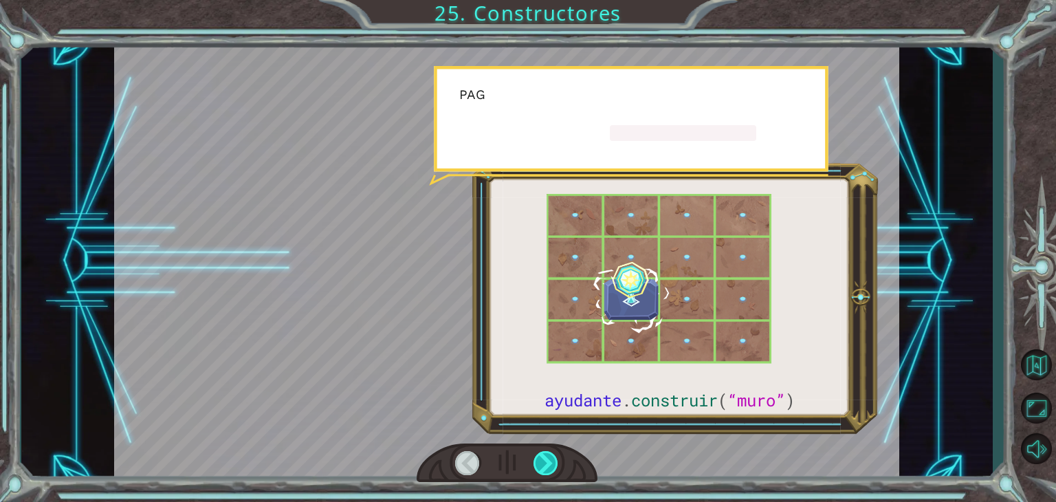
click at [544, 454] on div at bounding box center [545, 463] width 25 height 24
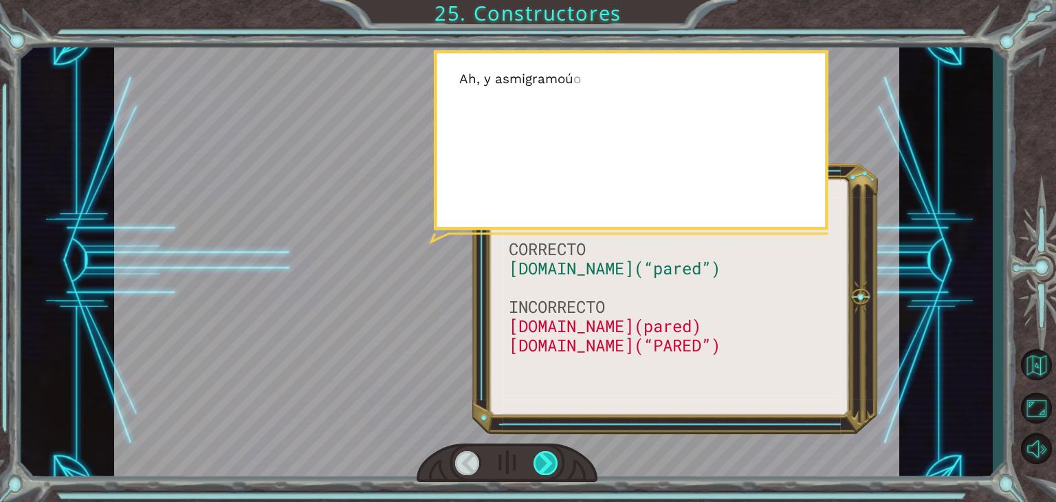
click at [544, 454] on div at bounding box center [545, 463] width 25 height 24
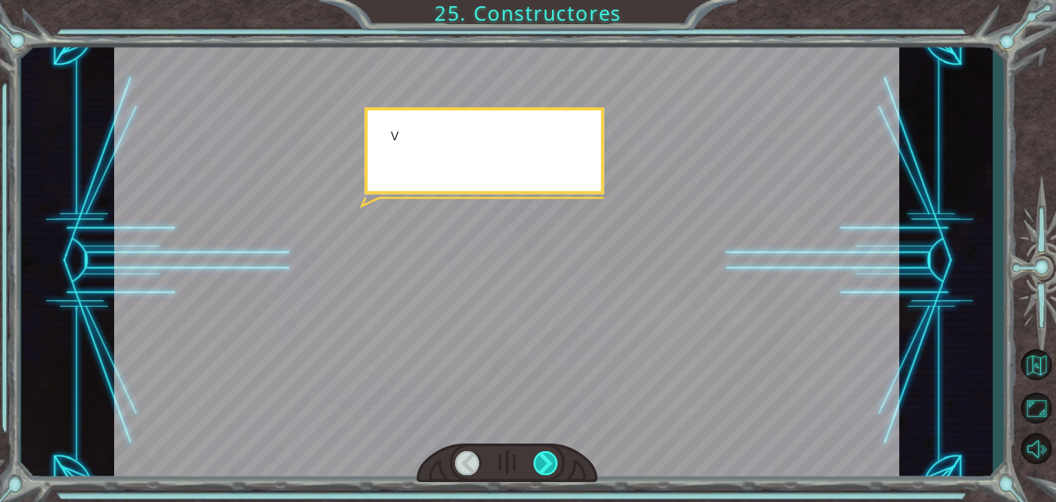
click at [544, 454] on div at bounding box center [545, 463] width 25 height 24
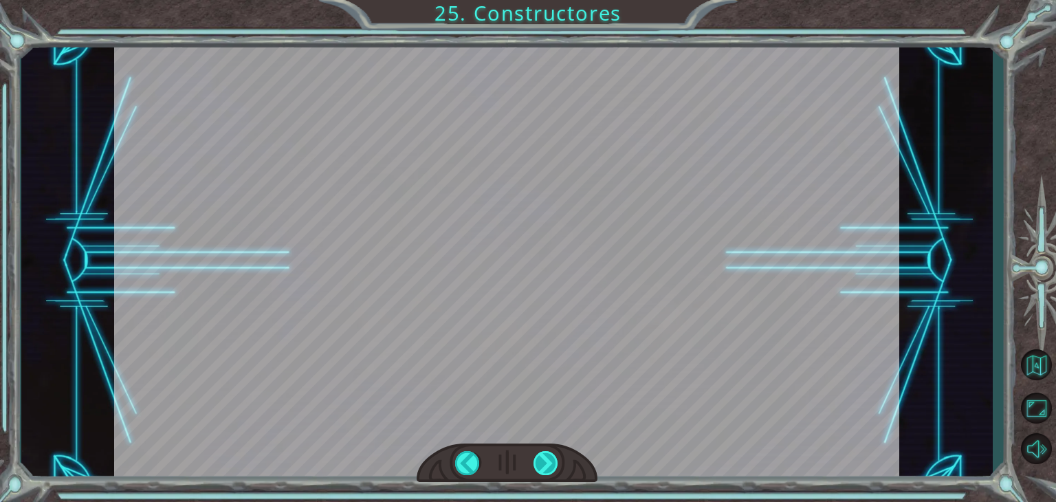
click at [544, 0] on div "CORRECTO [DOMAIN_NAME](“pared”) INCORRECTO [DOMAIN_NAME](pared) [DOMAIN_NAME](“…" at bounding box center [528, 0] width 1056 height 0
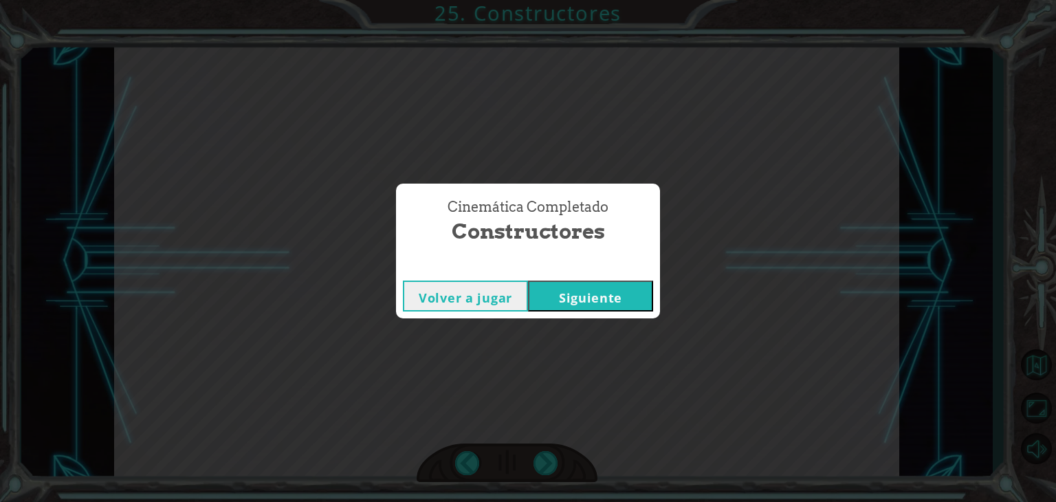
click at [584, 297] on font "Siguiente" at bounding box center [590, 297] width 63 height 16
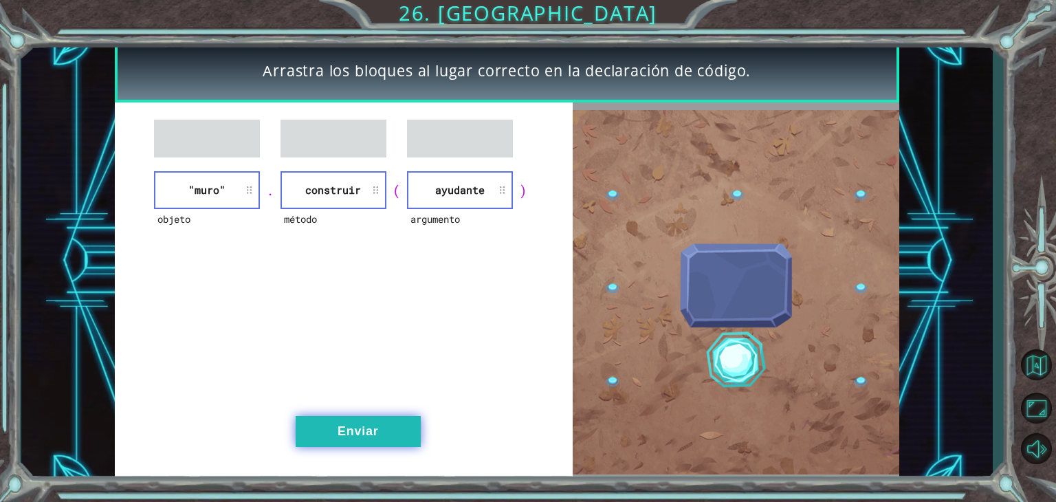
click at [374, 423] on button "Enviar" at bounding box center [358, 431] width 125 height 31
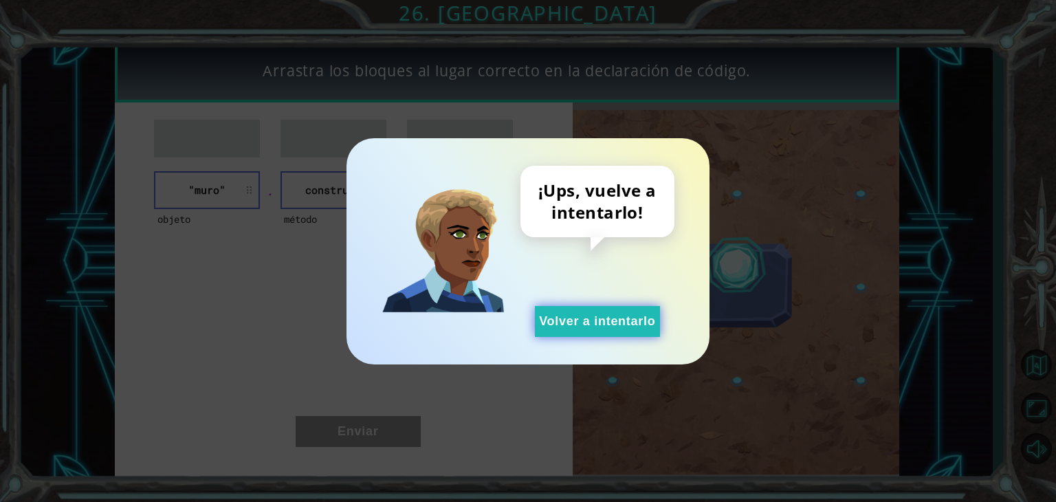
click at [621, 309] on button "Volver a intentarlo" at bounding box center [597, 321] width 125 height 31
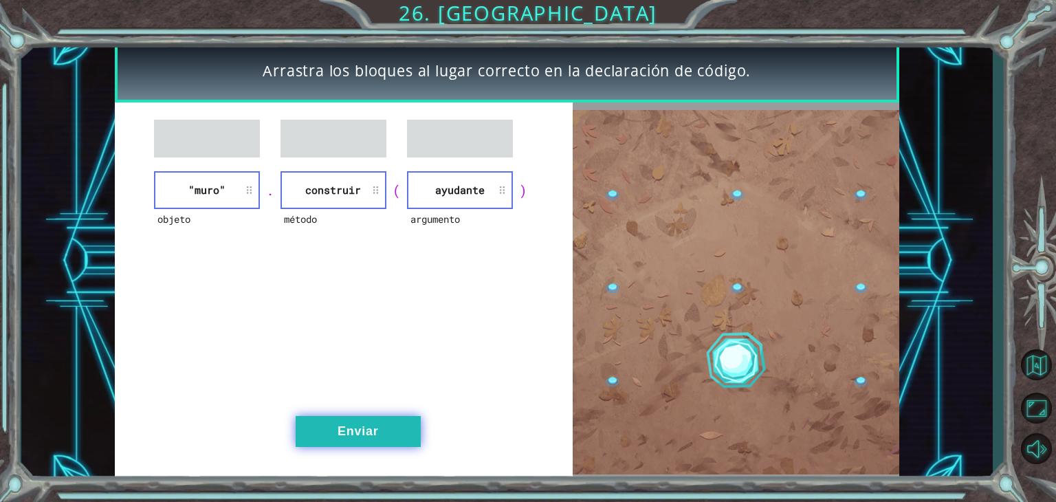
click at [349, 421] on button "Enviar" at bounding box center [358, 431] width 125 height 31
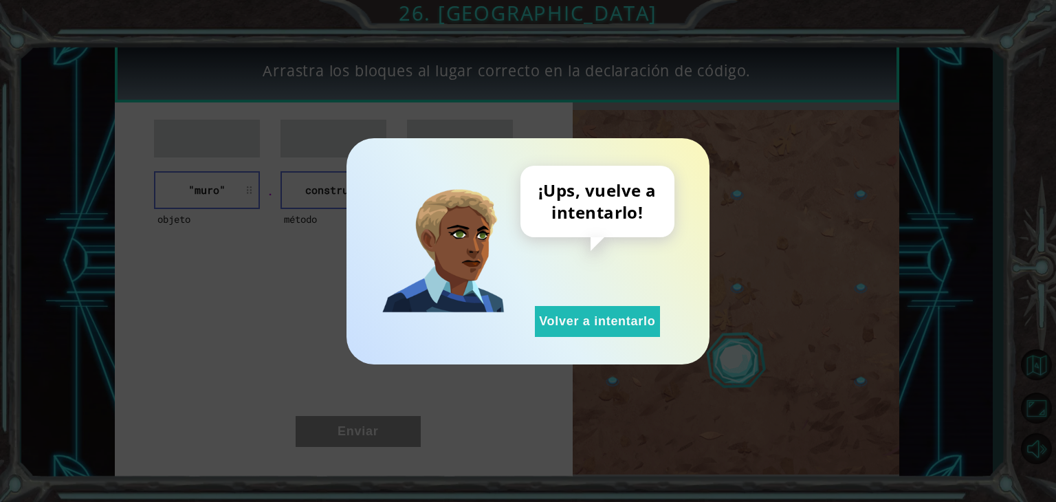
click at [594, 338] on div "¡Ups, vuelve a intentarlo! Volver a intentarlo" at bounding box center [527, 251] width 363 height 226
click at [585, 303] on div "¡Ups, vuelve a intentarlo! Volver a intentarlo" at bounding box center [597, 251] width 154 height 171
click at [588, 317] on font "Volver a intentarlo" at bounding box center [597, 321] width 116 height 14
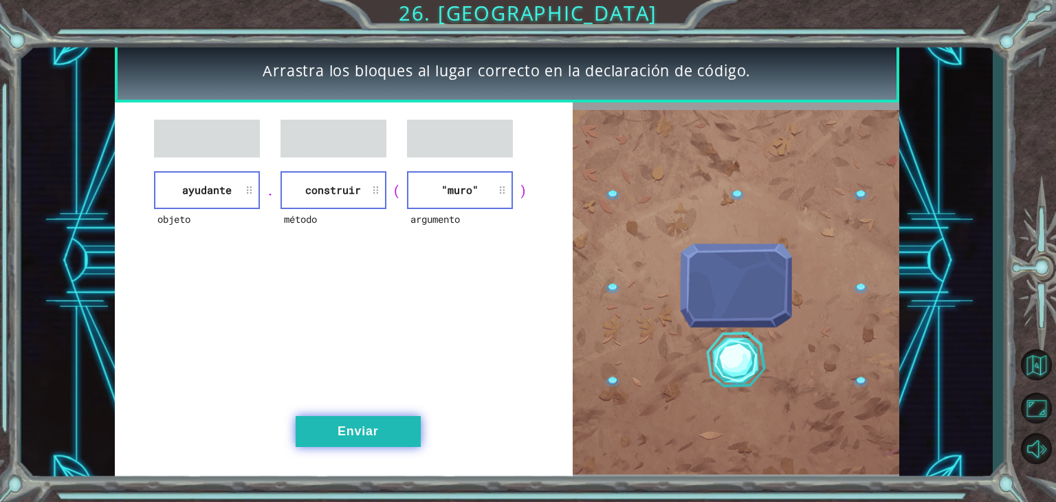
click at [385, 428] on button "Enviar" at bounding box center [358, 431] width 125 height 31
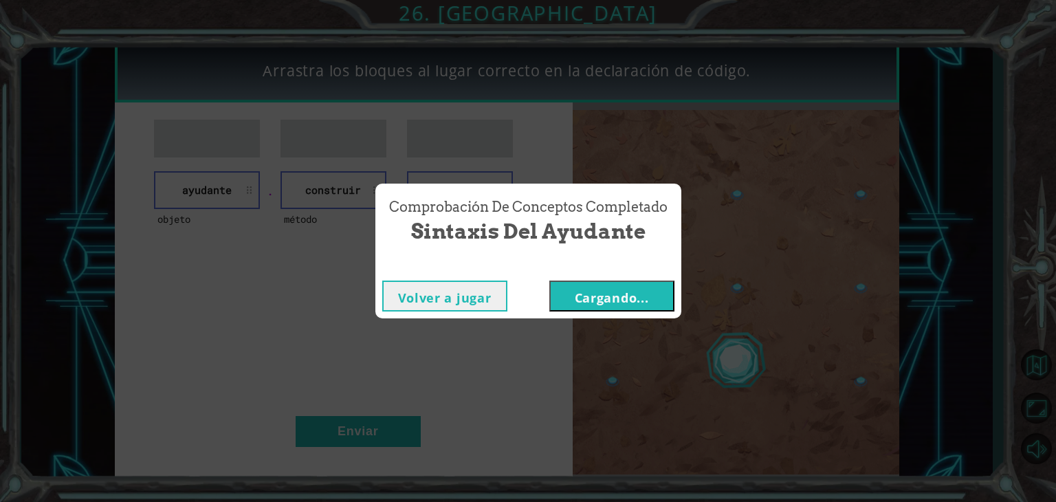
click at [623, 294] on font "Cargando..." at bounding box center [612, 297] width 74 height 16
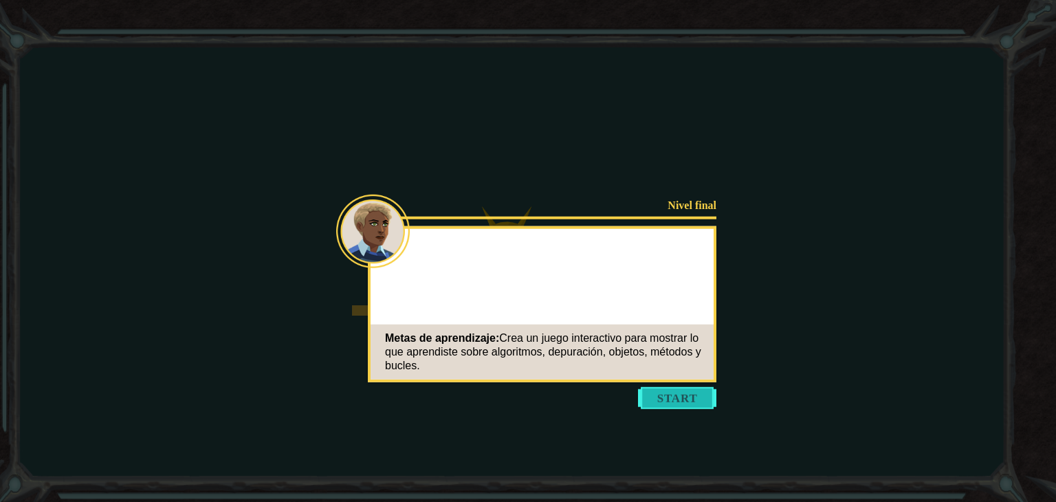
click at [678, 395] on button "Start" at bounding box center [677, 398] width 78 height 22
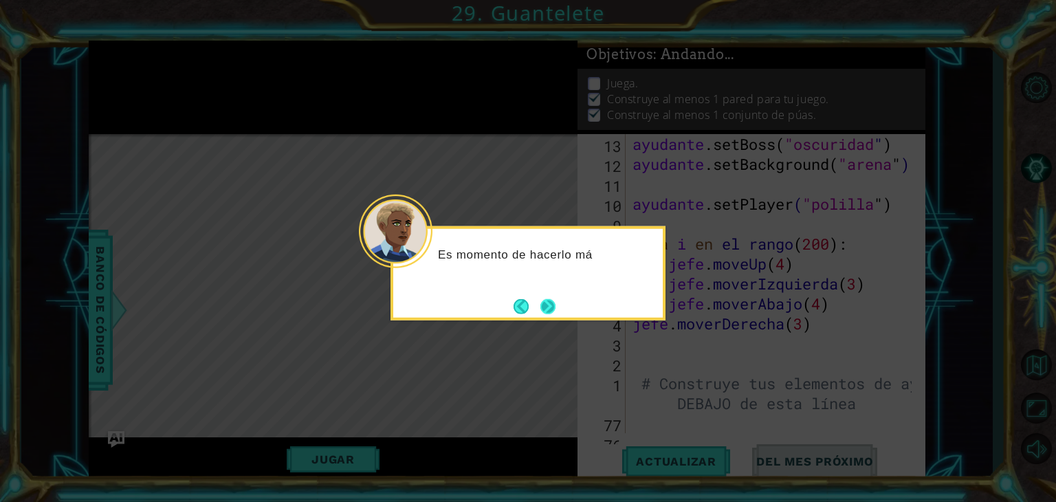
click at [547, 313] on button "Próximo" at bounding box center [548, 306] width 25 height 25
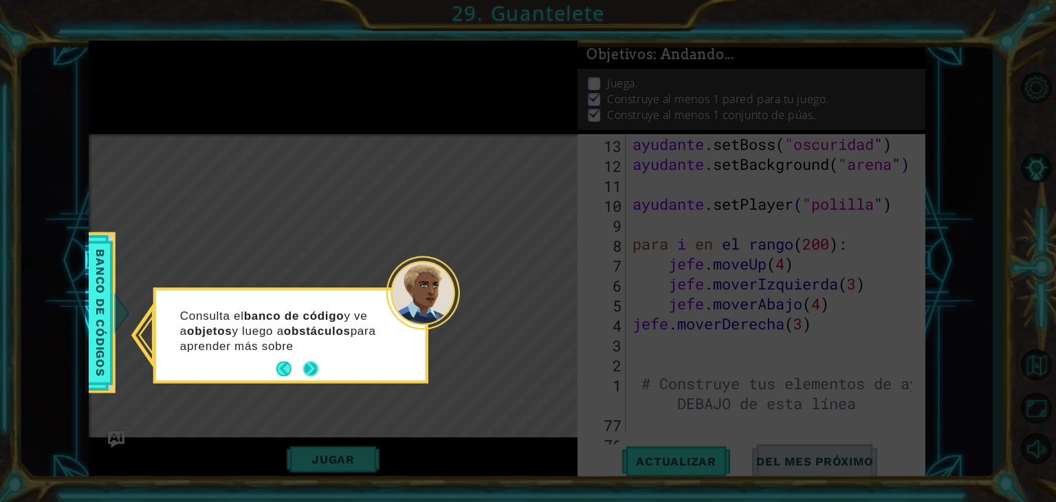
click at [305, 375] on button "Próximo" at bounding box center [310, 369] width 24 height 24
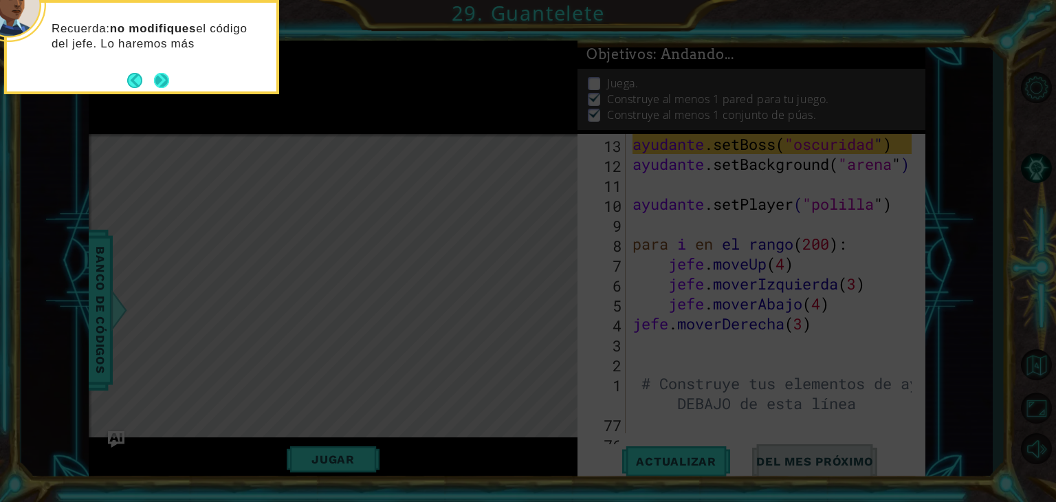
click at [169, 69] on div "Recuerda: no modifiques el código del jefe. Lo haremos más" at bounding box center [141, 40] width 269 height 75
click at [164, 74] on button "Próximo" at bounding box center [162, 80] width 18 height 18
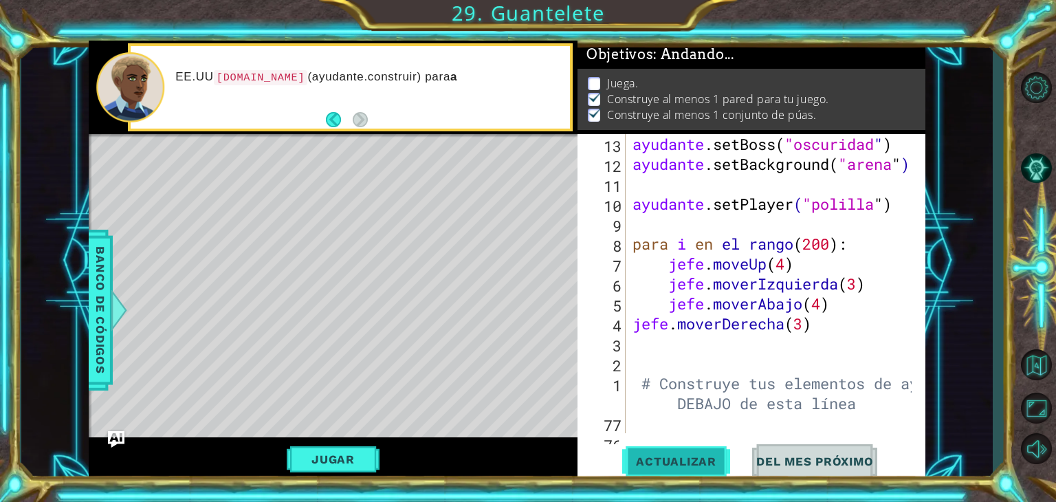
click at [638, 465] on font "Actualizar" at bounding box center [676, 461] width 80 height 14
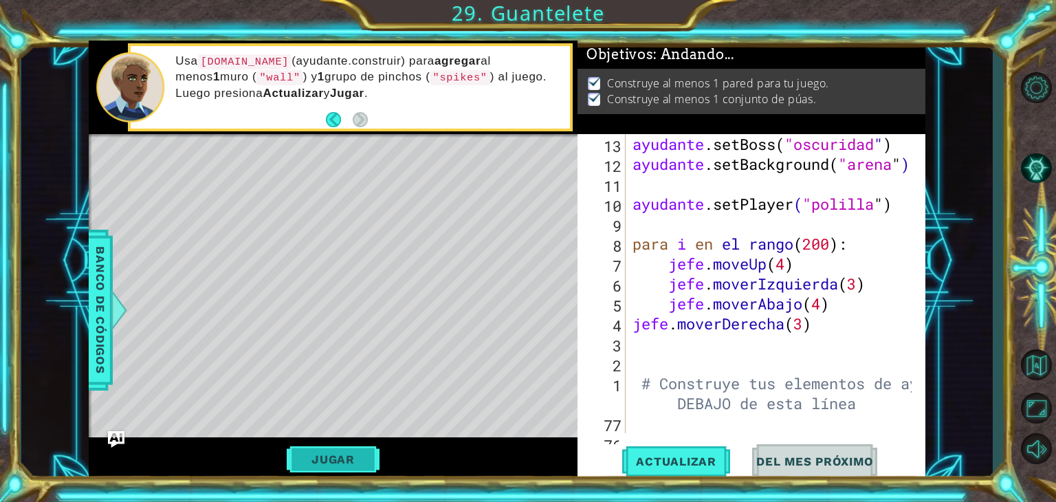
click at [342, 450] on button "Jugar" at bounding box center [333, 459] width 93 height 26
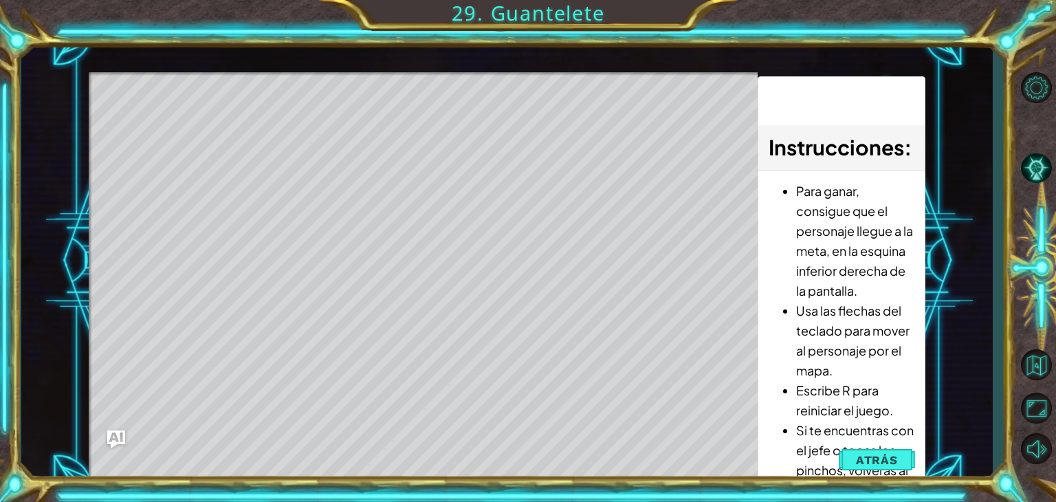
click at [110, 441] on img "Ask AI" at bounding box center [116, 439] width 18 height 18
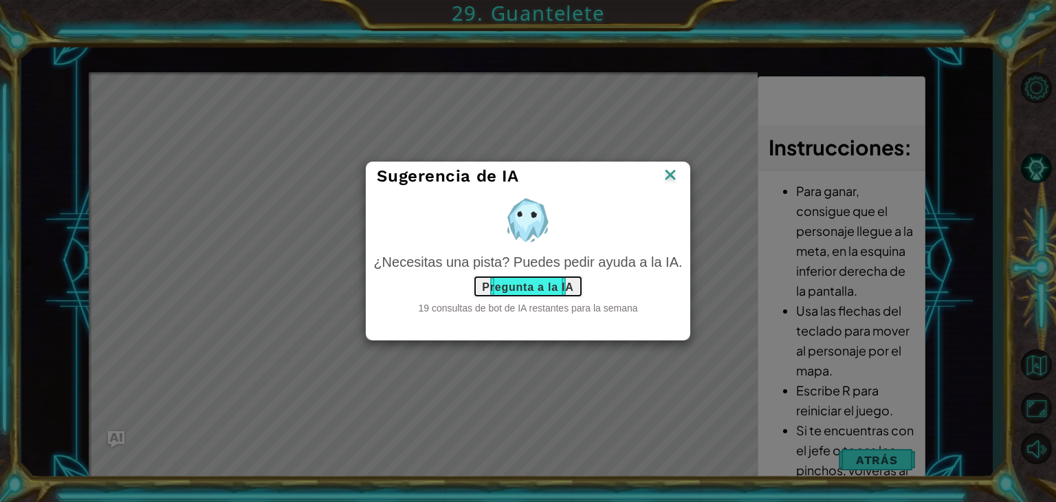
click at [516, 287] on font "Pregunta a la IA" at bounding box center [527, 286] width 91 height 12
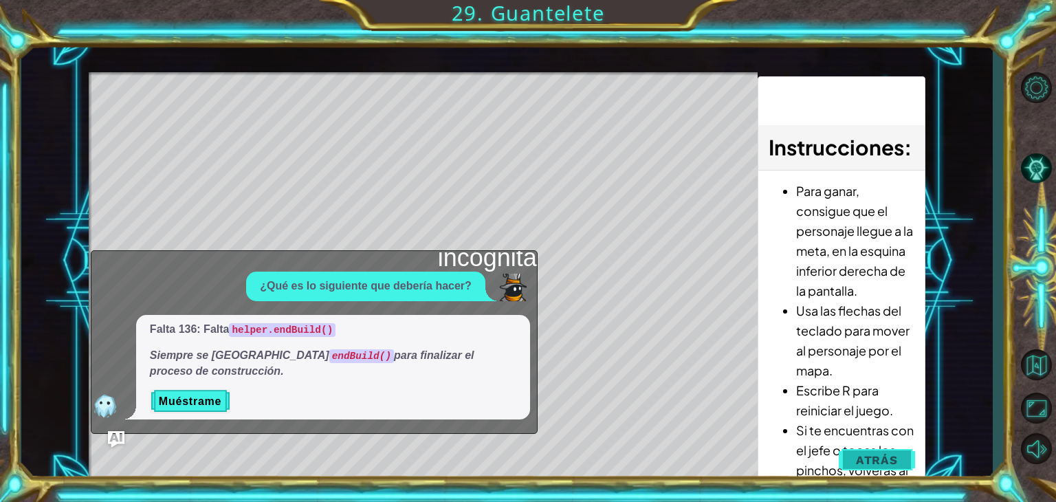
click at [891, 463] on span "Atrás" at bounding box center [877, 460] width 42 height 14
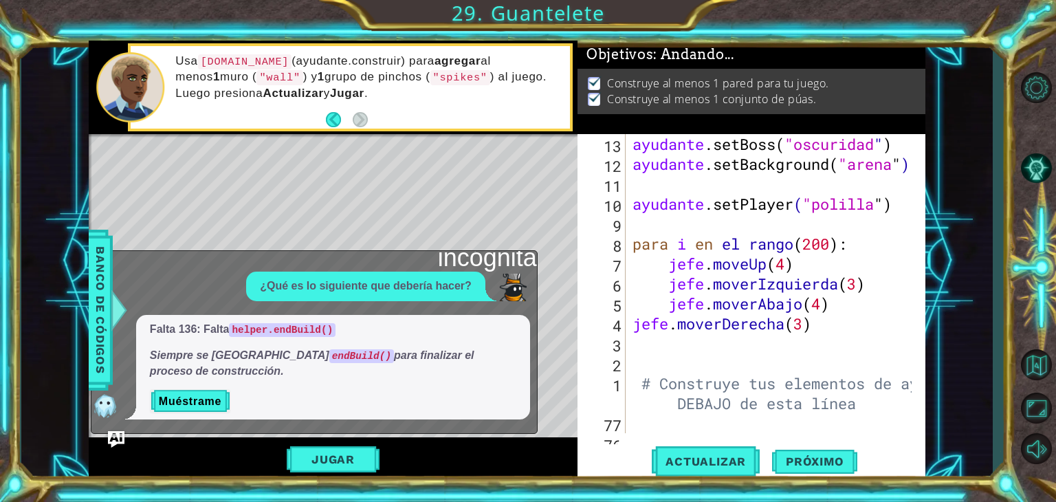
click at [672, 386] on div "ayudante .setBoss ( "oscuridad " ) ayudante .setBackground ( "arena " ) ayudant…" at bounding box center [774, 303] width 289 height 339
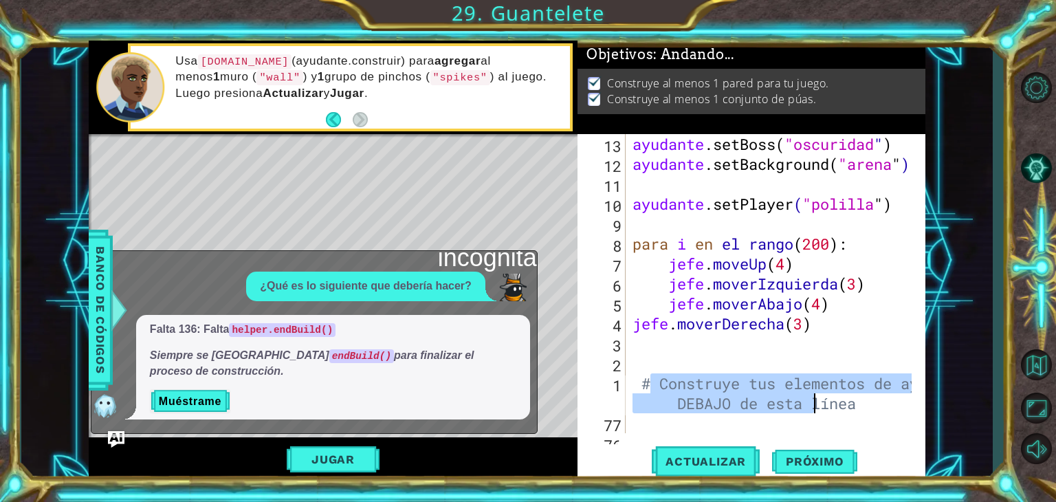
drag, startPoint x: 649, startPoint y: 385, endPoint x: 881, endPoint y: 406, distance: 233.3
click at [881, 406] on div "ayudante .setBoss ( "oscuridad " ) ayudante .setBackground ( "arena " ) ayudant…" at bounding box center [774, 303] width 289 height 339
type textarea "#"
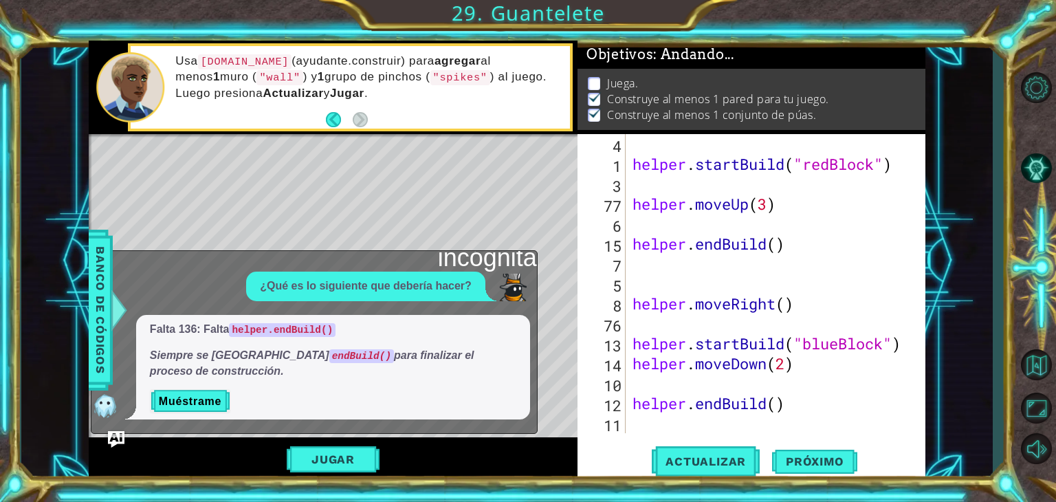
scroll to position [3548, 0]
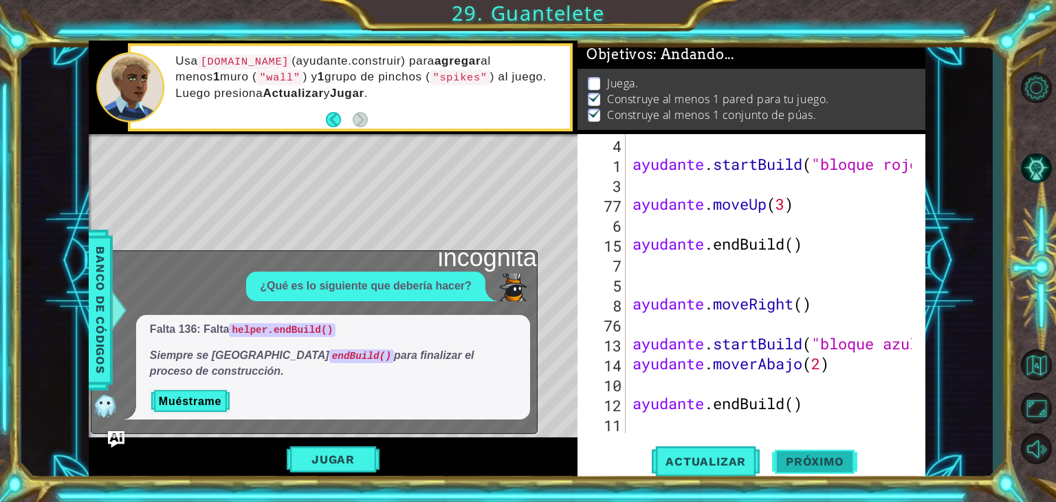
click at [778, 463] on span "Próximo" at bounding box center [814, 461] width 85 height 14
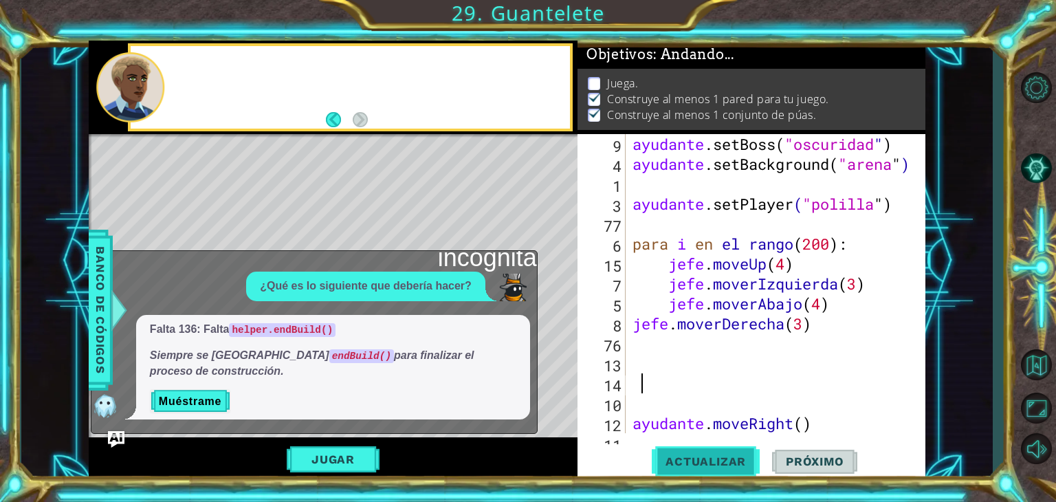
scroll to position [13, 0]
click at [704, 459] on span "Actualizar" at bounding box center [706, 461] width 108 height 14
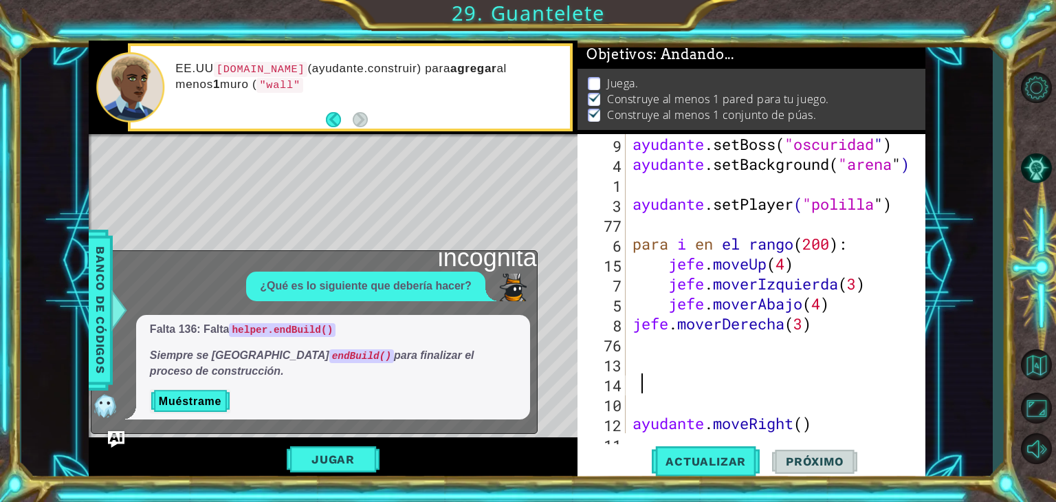
scroll to position [5, 0]
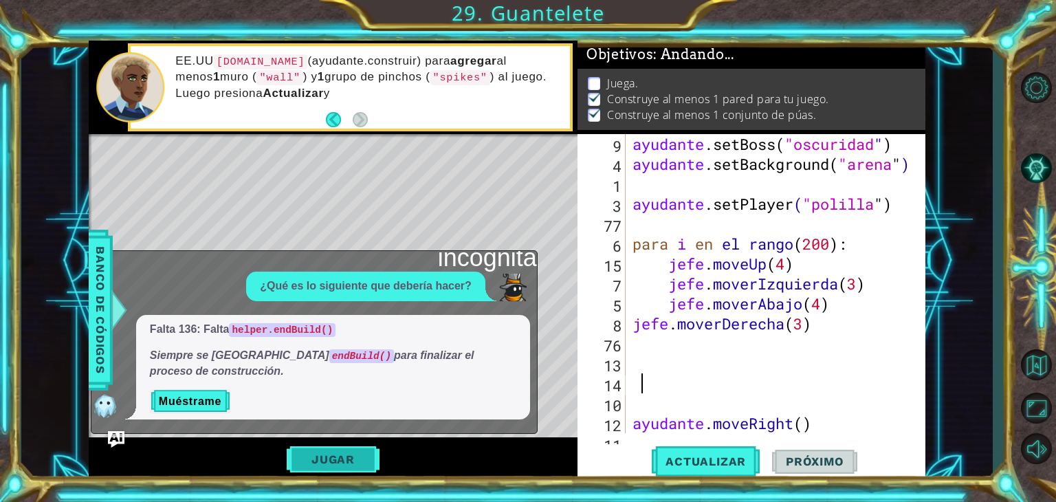
click at [360, 463] on button "Jugar" at bounding box center [333, 459] width 93 height 26
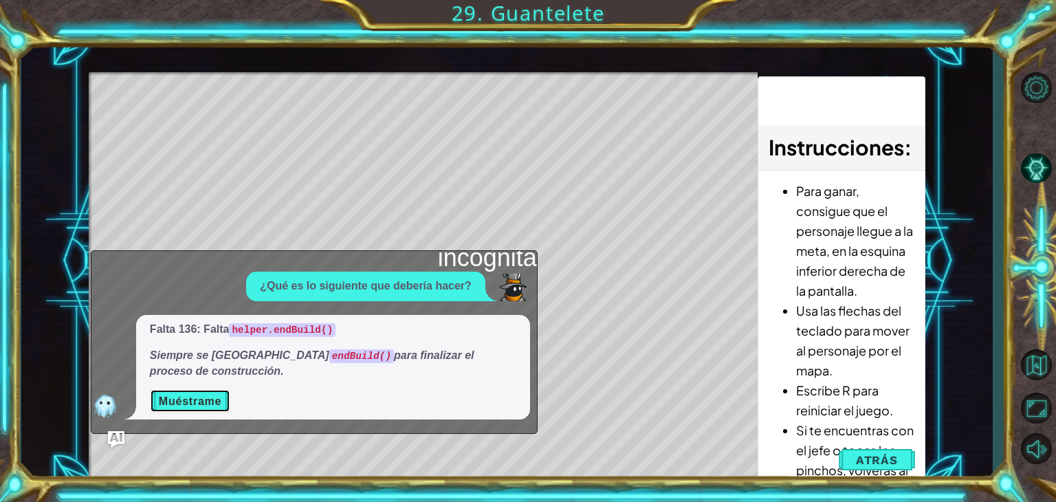
click at [212, 395] on font "Muéstrame" at bounding box center [190, 401] width 63 height 12
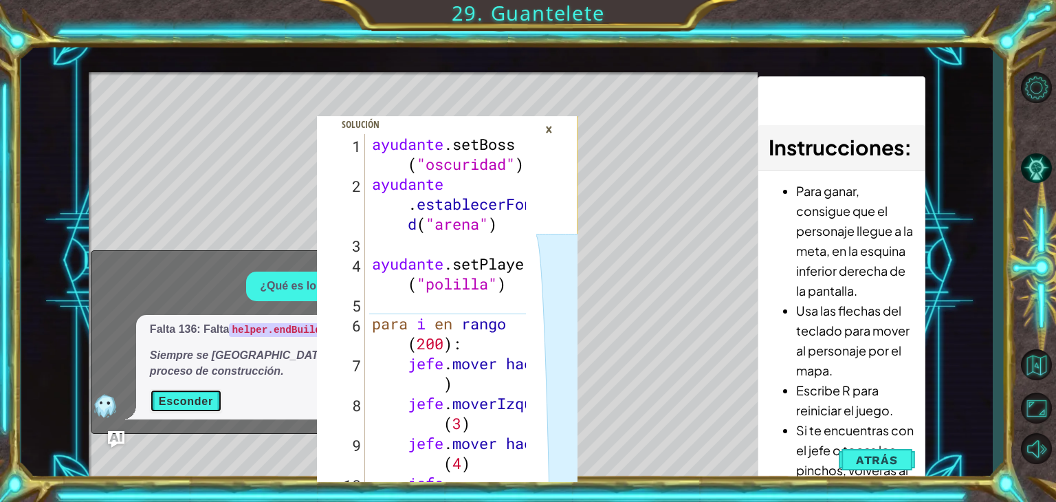
click at [212, 395] on font "Esconder" at bounding box center [186, 401] width 54 height 12
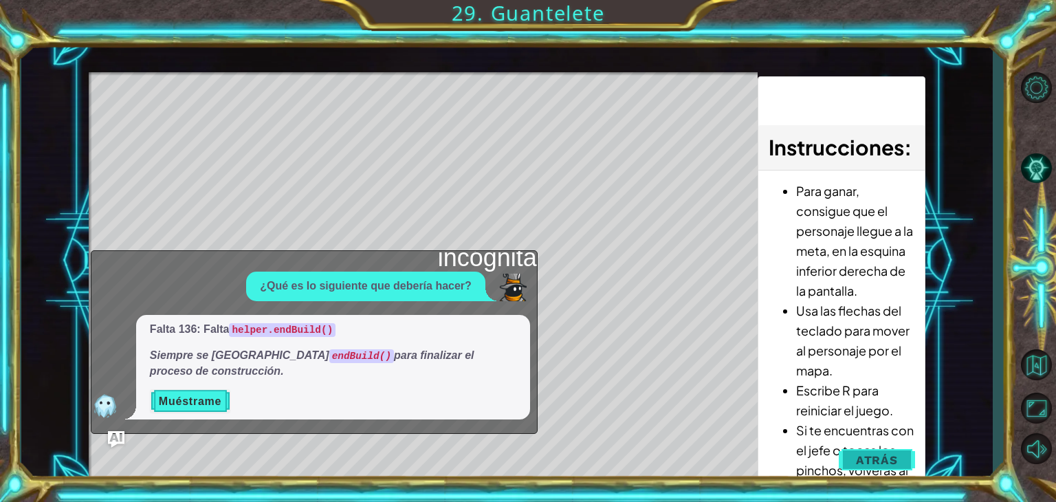
click at [857, 466] on button "Atrás" at bounding box center [877, 459] width 76 height 27
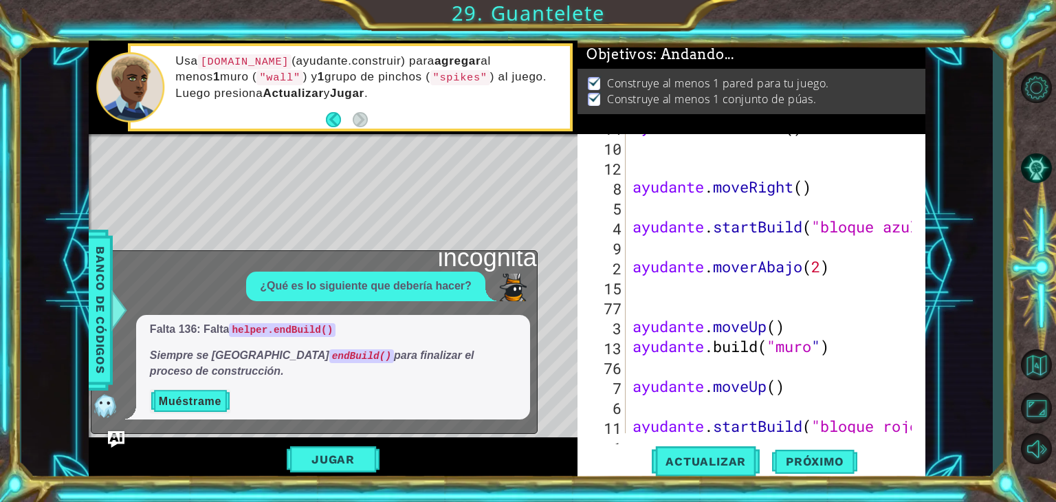
scroll to position [3548, 0]
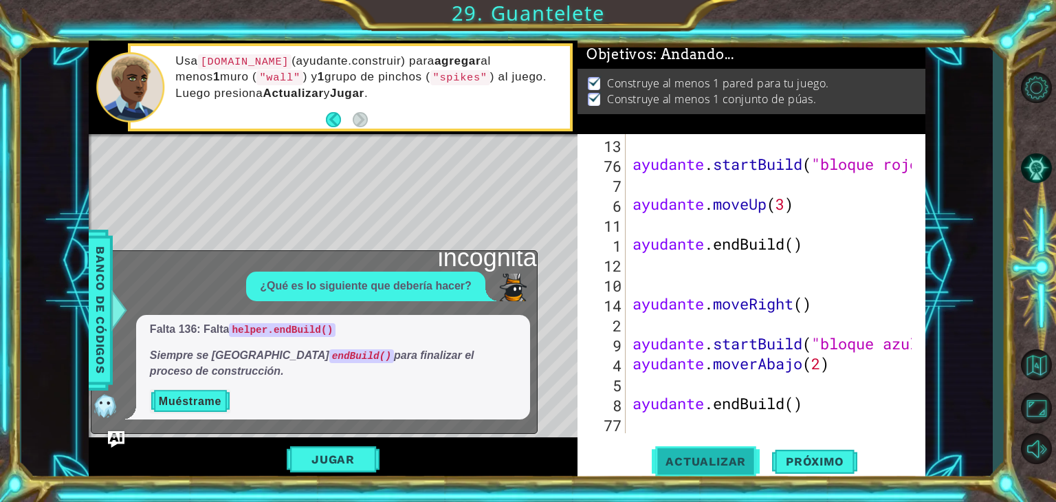
click at [727, 461] on span "Actualizar" at bounding box center [706, 461] width 108 height 14
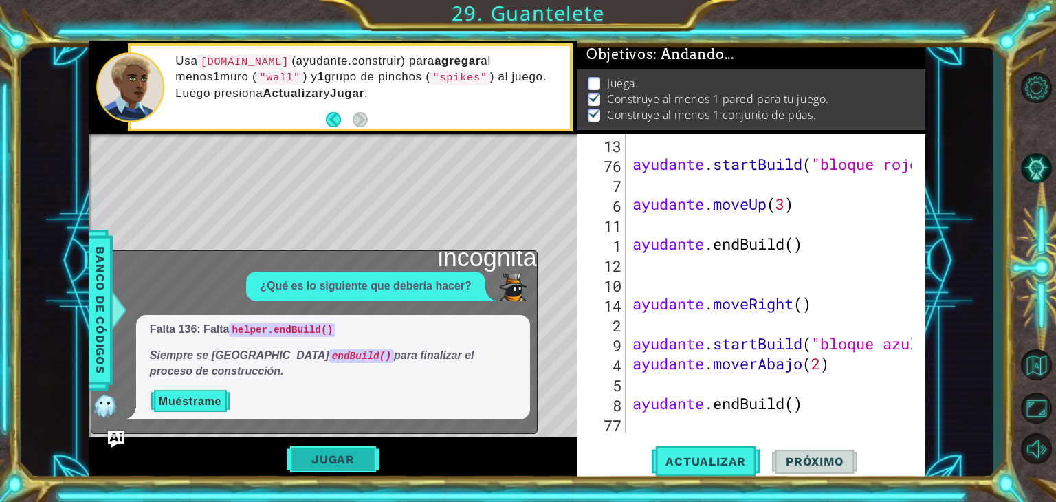
click at [364, 457] on button "Jugar" at bounding box center [333, 459] width 93 height 26
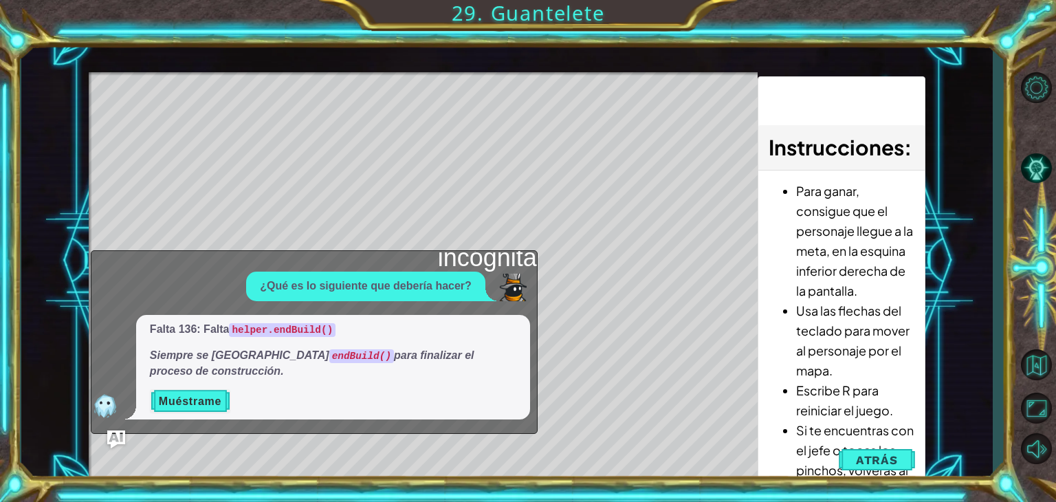
click at [112, 440] on img "Ask AI" at bounding box center [116, 439] width 18 height 18
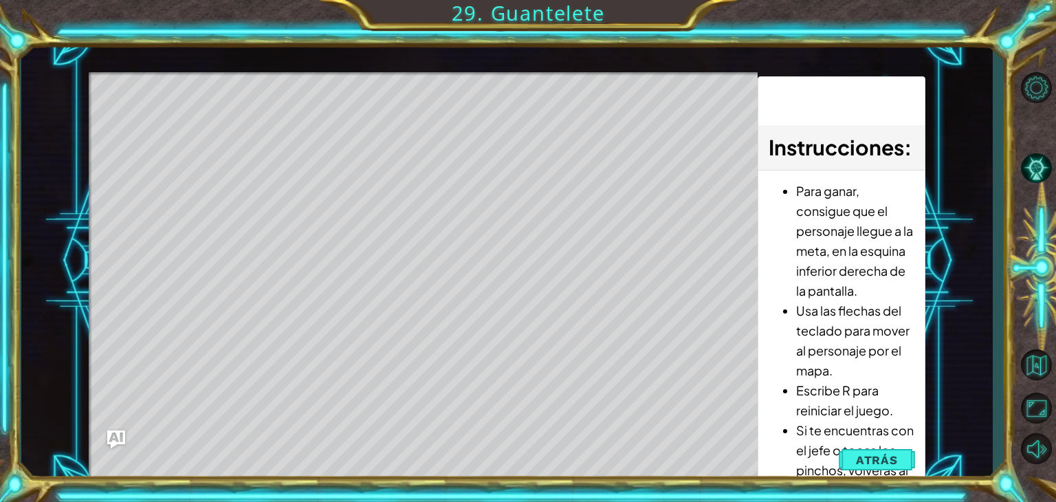
click at [107, 430] on button "Ask AI" at bounding box center [116, 439] width 18 height 18
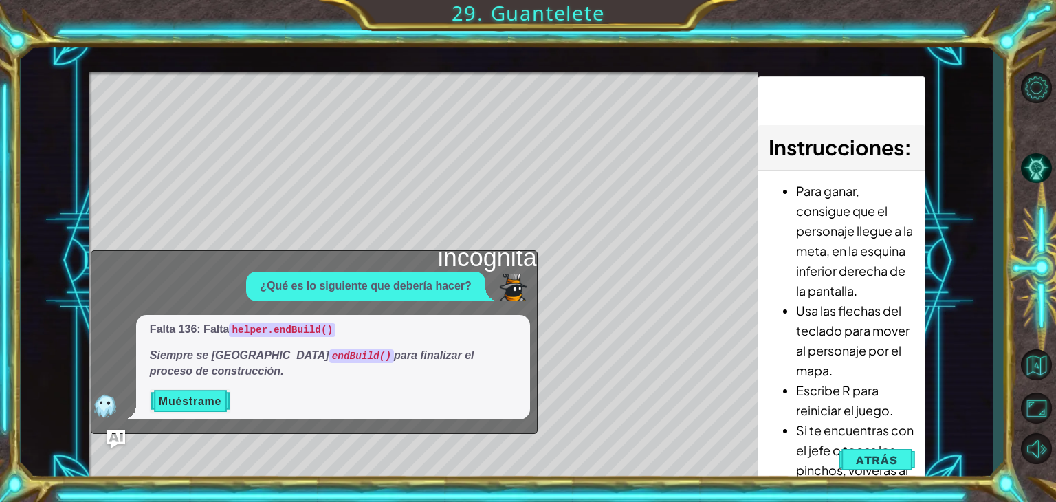
click at [107, 430] on button "Ask AI" at bounding box center [116, 439] width 18 height 18
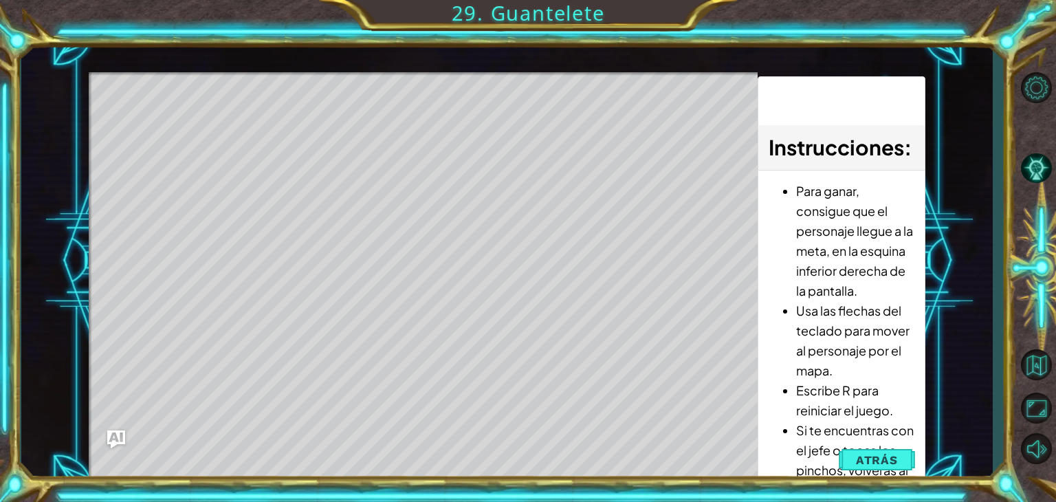
click at [107, 430] on button "Ask AI" at bounding box center [116, 439] width 18 height 18
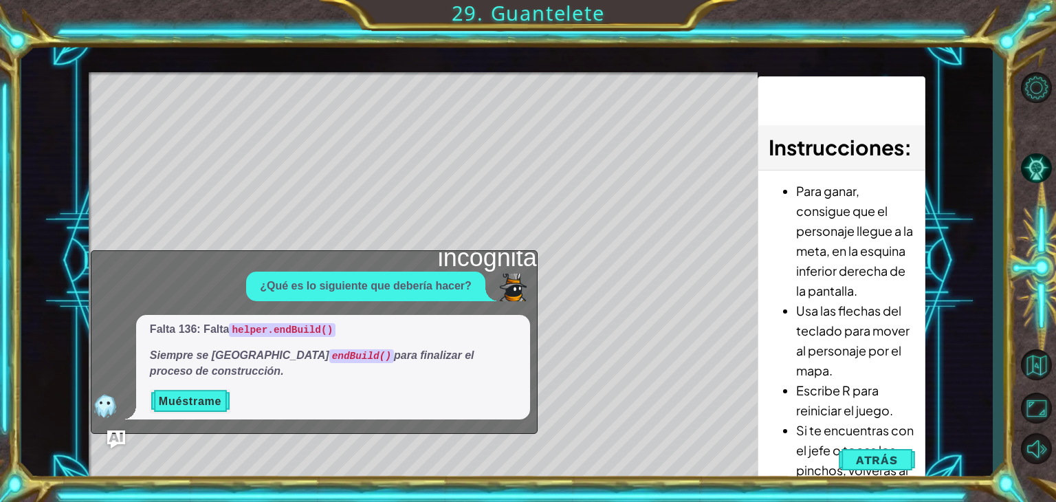
click at [107, 430] on button "Ask AI" at bounding box center [116, 439] width 18 height 18
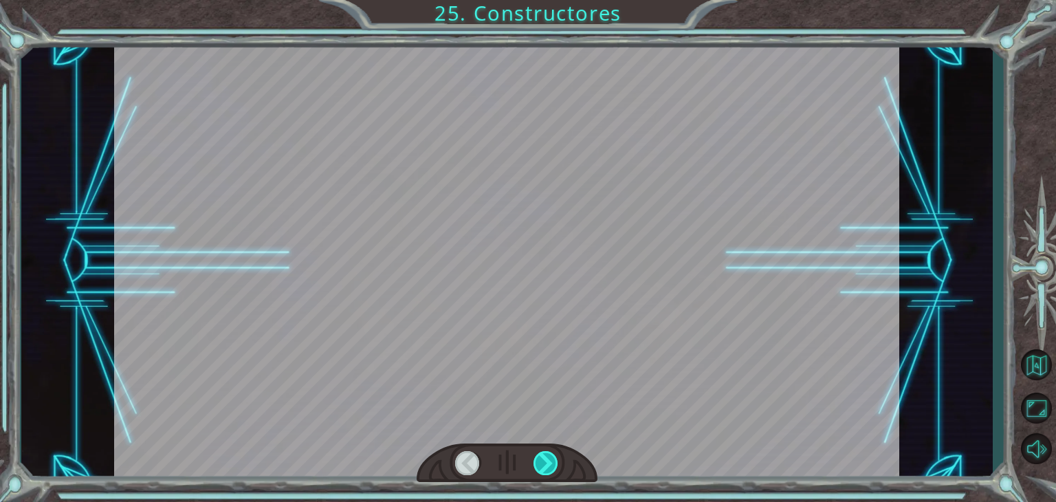
click at [545, 467] on div at bounding box center [545, 463] width 25 height 24
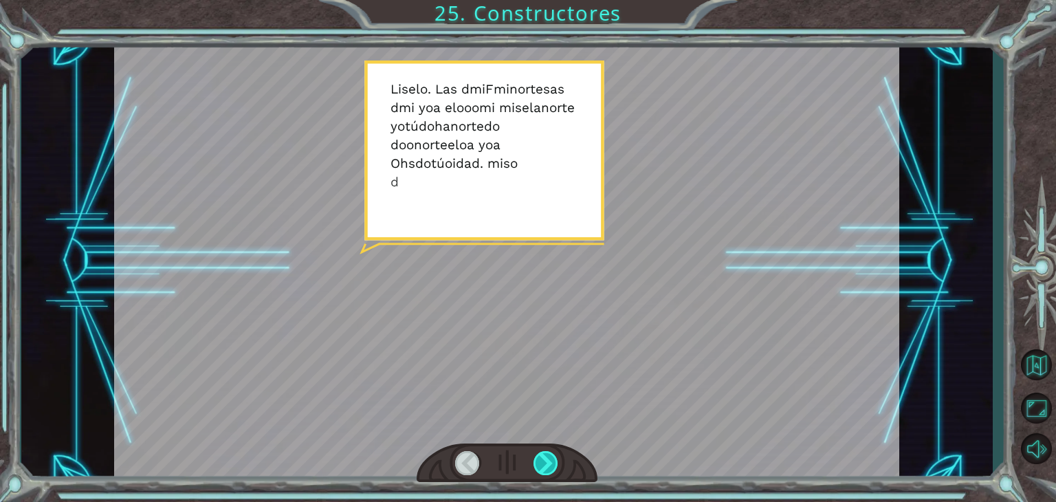
click at [544, 467] on div at bounding box center [545, 463] width 25 height 24
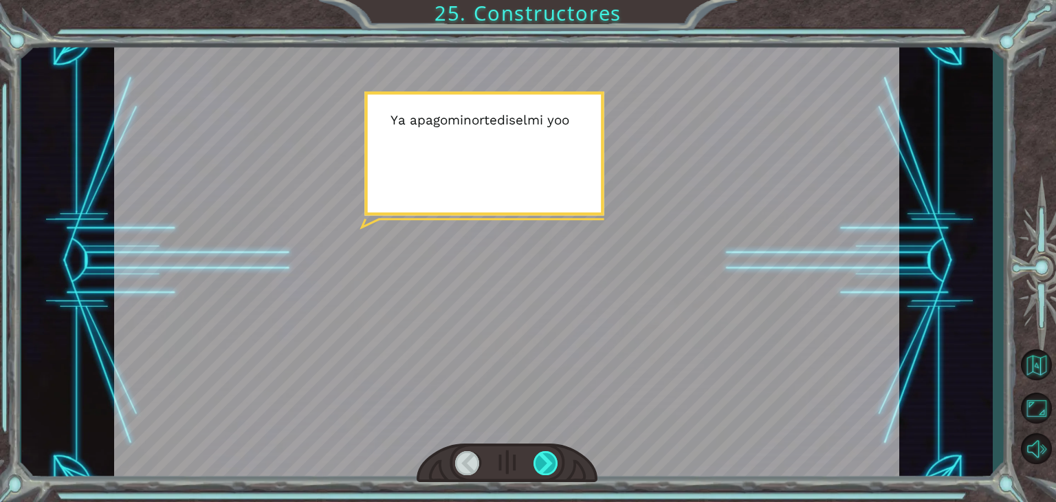
click at [544, 467] on div at bounding box center [545, 463] width 25 height 24
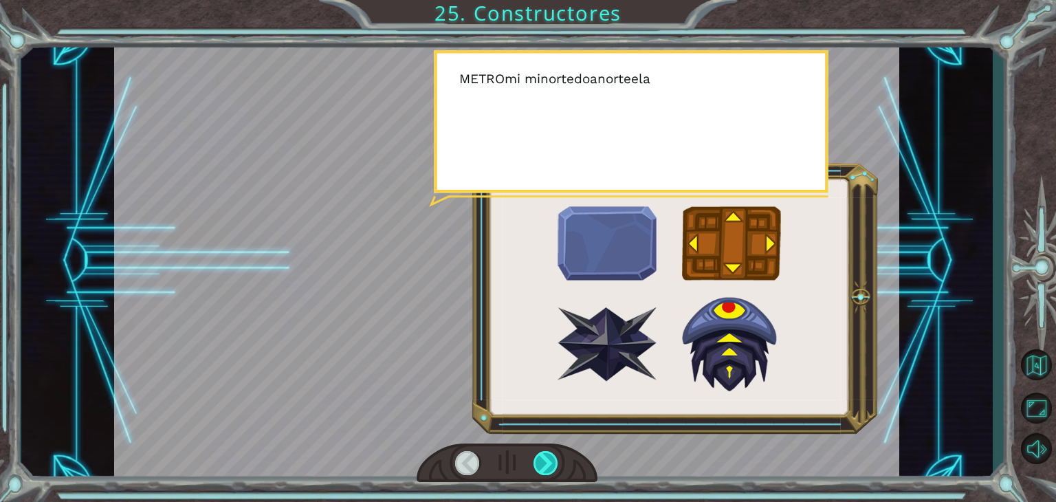
click at [544, 467] on div at bounding box center [545, 463] width 25 height 24
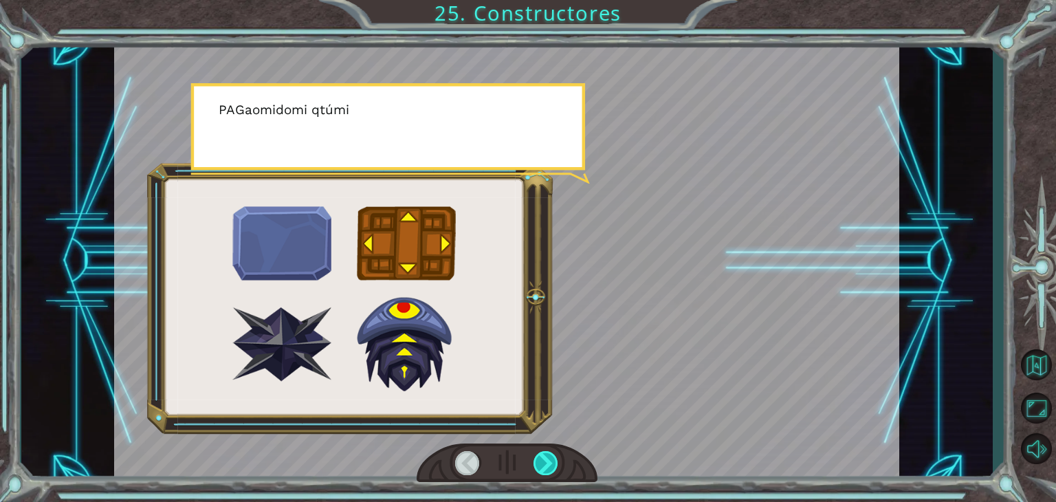
click at [544, 467] on div at bounding box center [545, 463] width 25 height 24
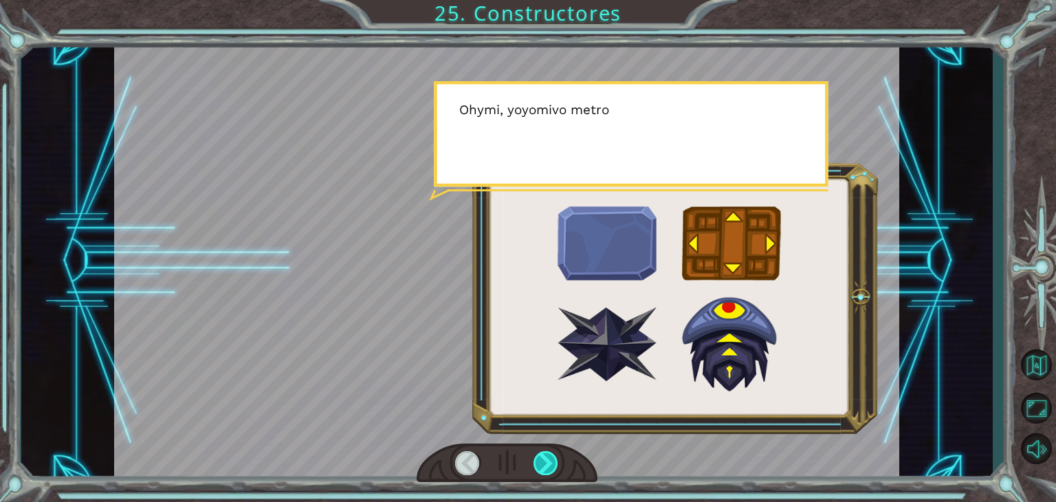
click at [544, 467] on div at bounding box center [545, 463] width 25 height 24
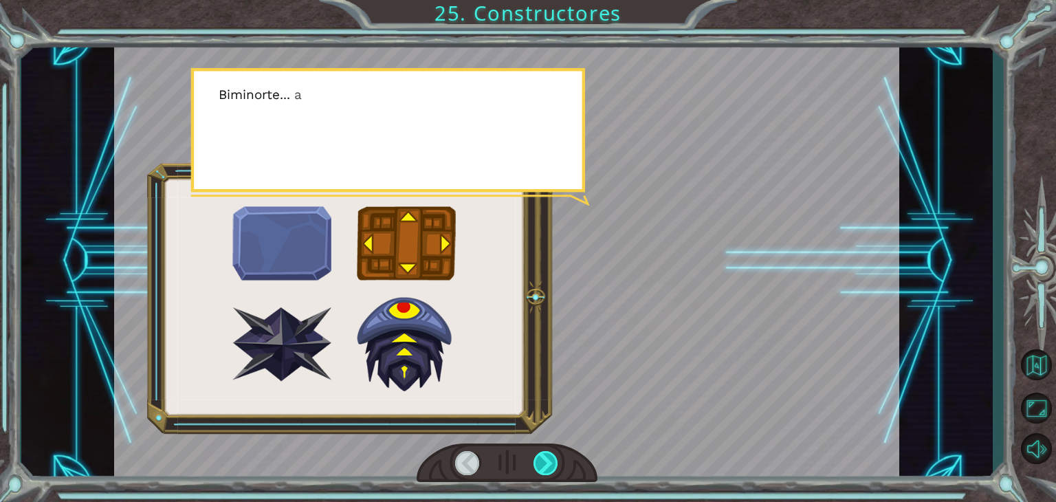
click at [544, 467] on div at bounding box center [545, 463] width 25 height 24
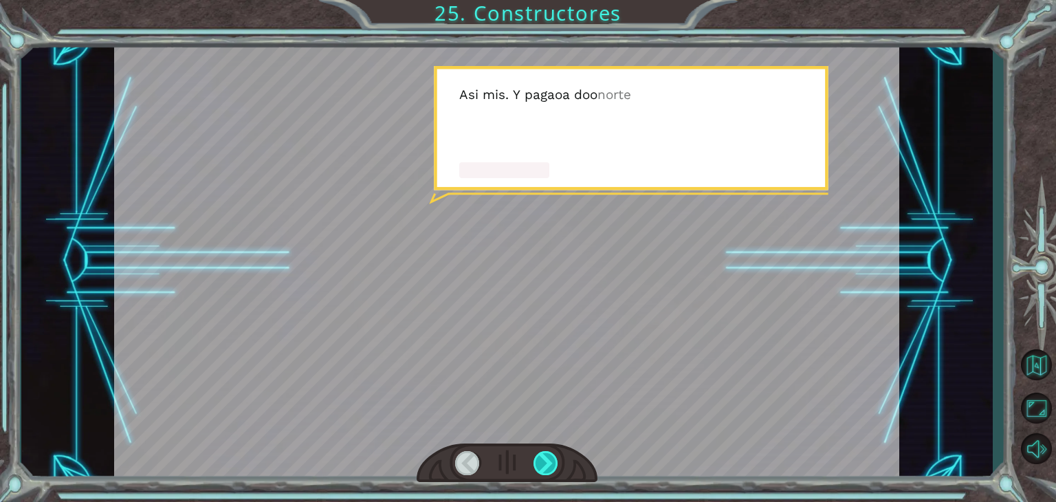
click at [544, 467] on div at bounding box center [545, 463] width 25 height 24
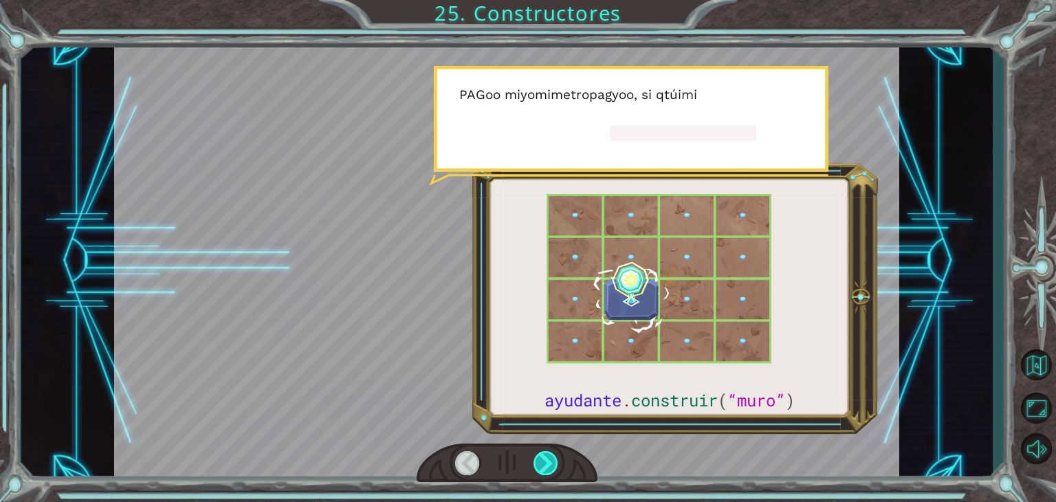
click at [544, 467] on div at bounding box center [545, 463] width 25 height 24
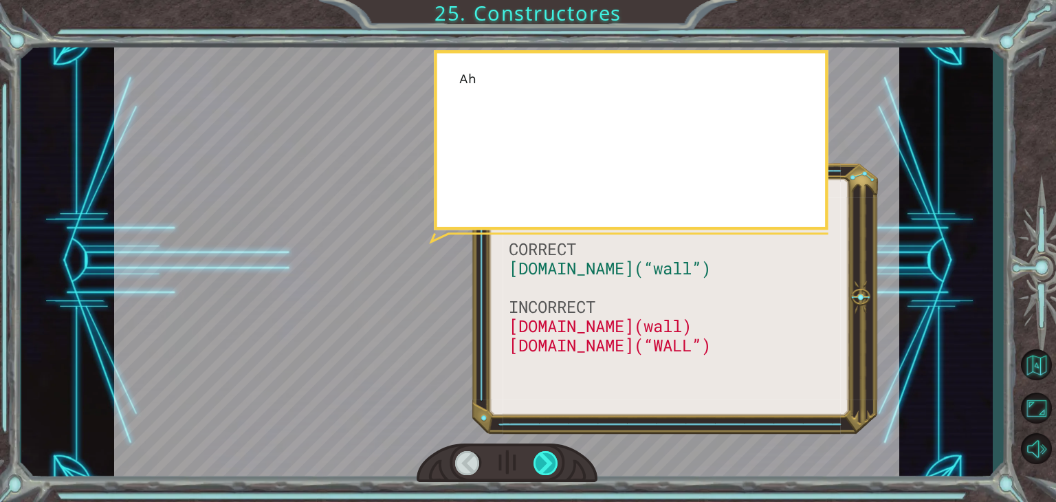
click at [544, 467] on div at bounding box center [545, 463] width 25 height 24
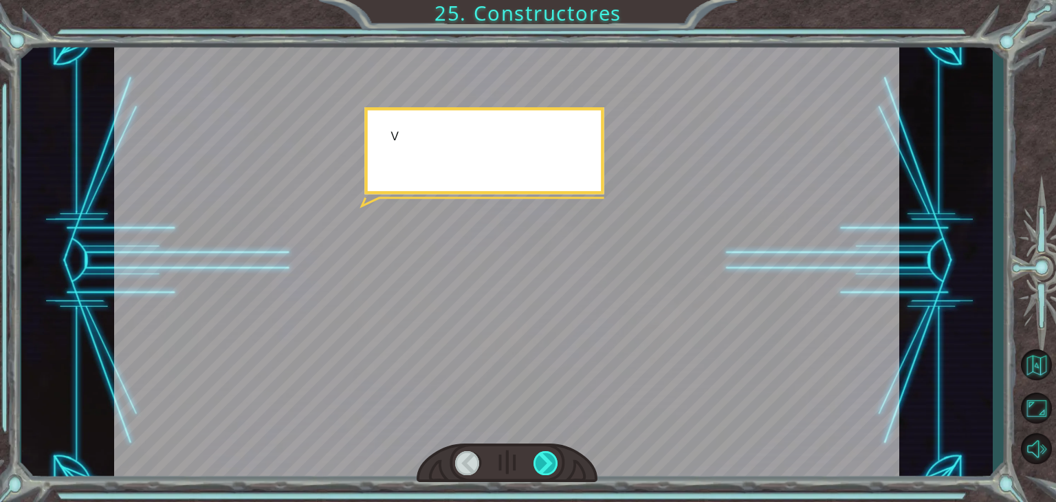
click at [544, 467] on div at bounding box center [545, 463] width 25 height 24
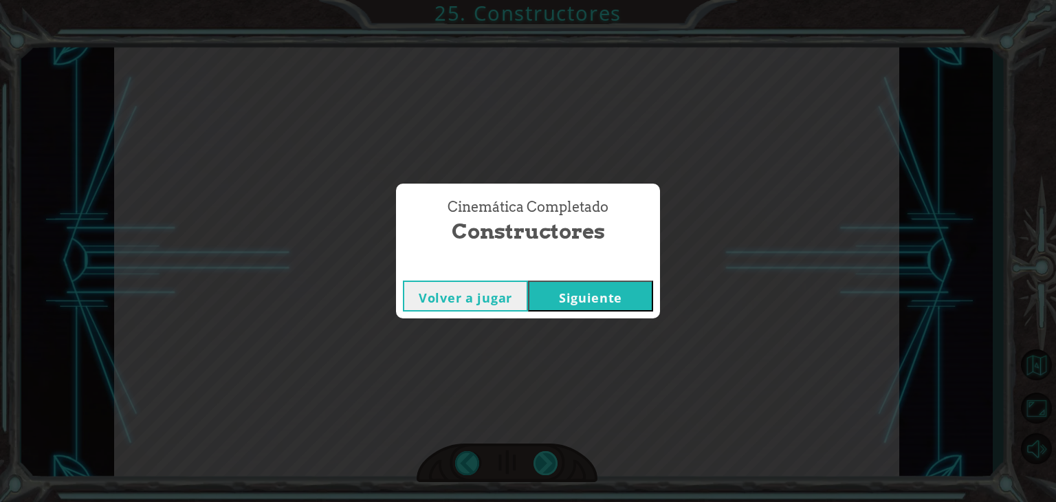
click at [544, 0] on div "CORRECTO [DOMAIN_NAME](“pared”) INCORRECTO [DOMAIN_NAME](pared) [DOMAIN_NAME](“…" at bounding box center [528, 0] width 1056 height 0
click at [603, 291] on font "Siguiente" at bounding box center [590, 297] width 63 height 16
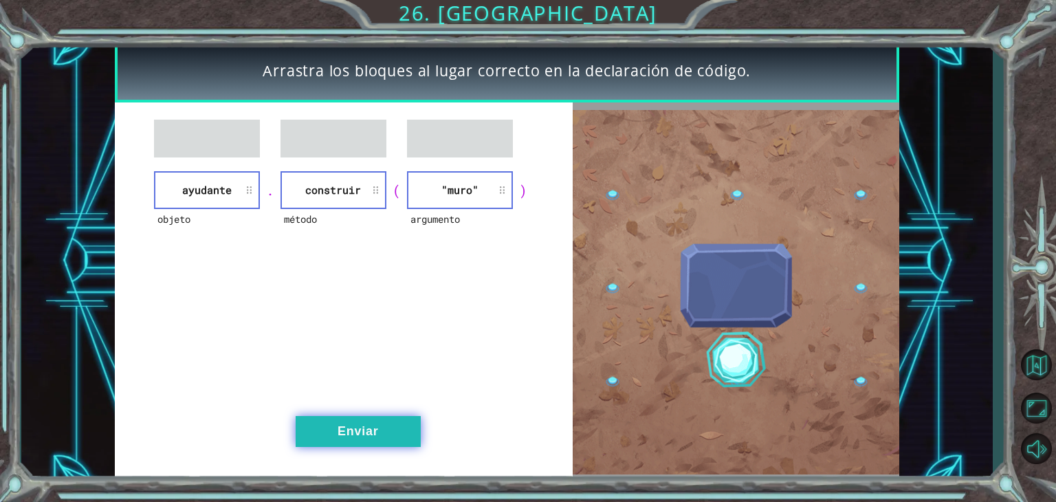
click at [382, 428] on button "Enviar" at bounding box center [358, 431] width 125 height 31
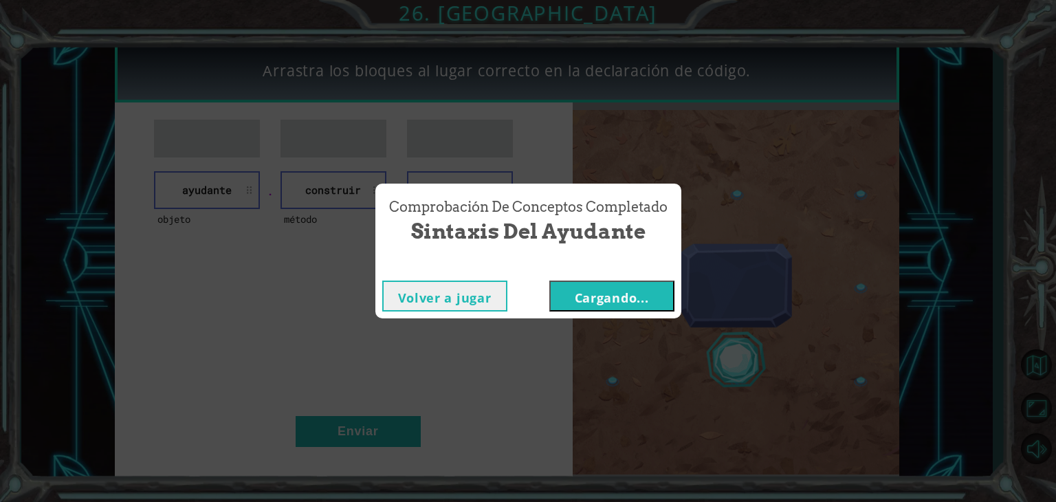
click at [583, 298] on font "Cargando..." at bounding box center [612, 297] width 74 height 16
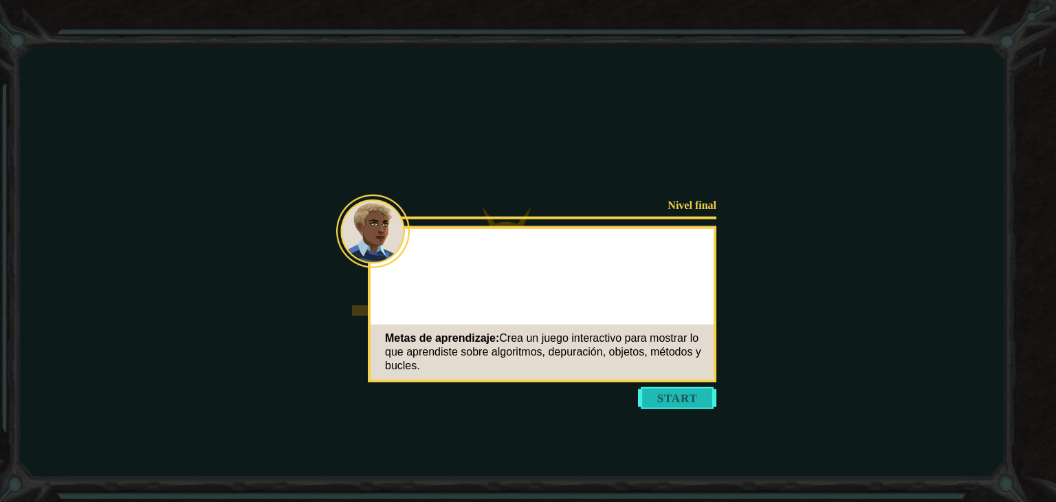
click at [663, 398] on button "Start" at bounding box center [677, 398] width 78 height 22
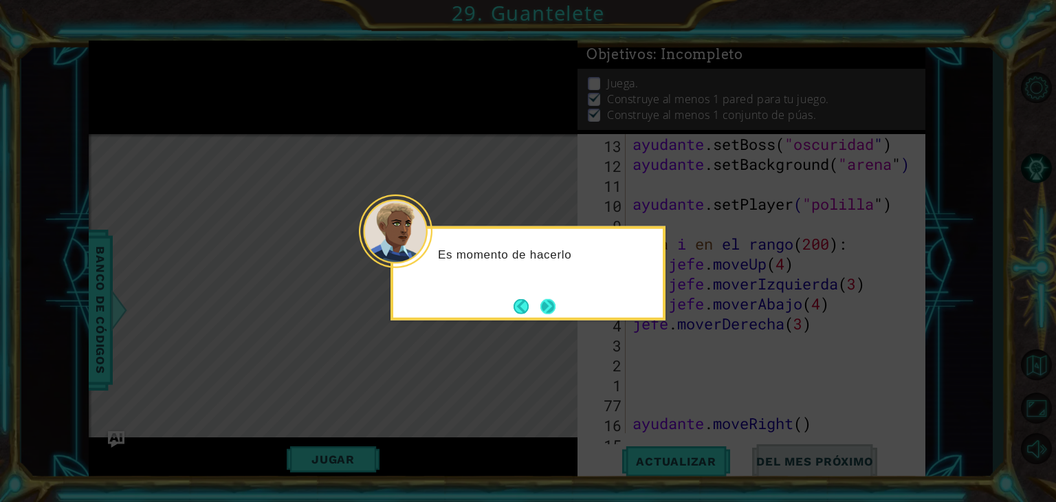
click at [550, 306] on button "Próximo" at bounding box center [548, 306] width 25 height 25
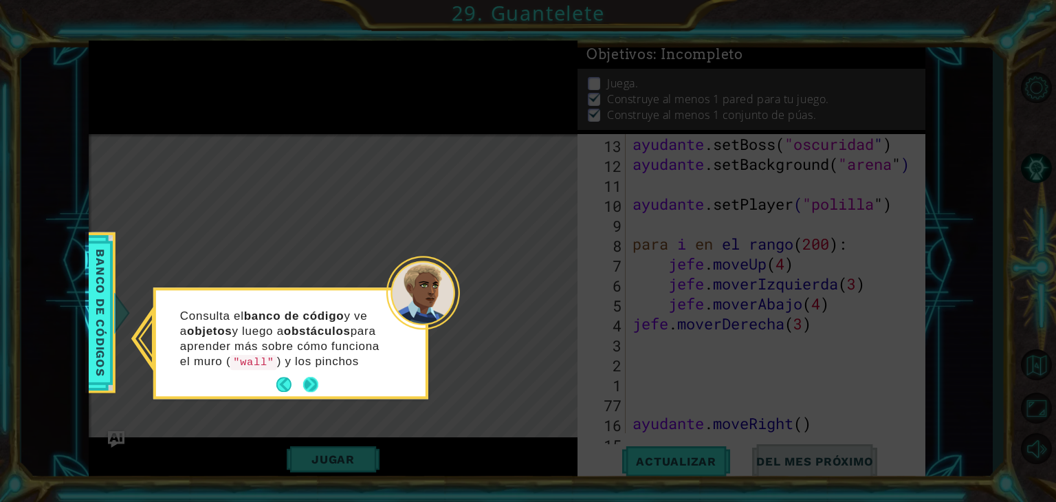
click at [309, 377] on div "Consulta el banco de código y ve a objetos y luego a obstáculos para aprender m…" at bounding box center [290, 343] width 269 height 106
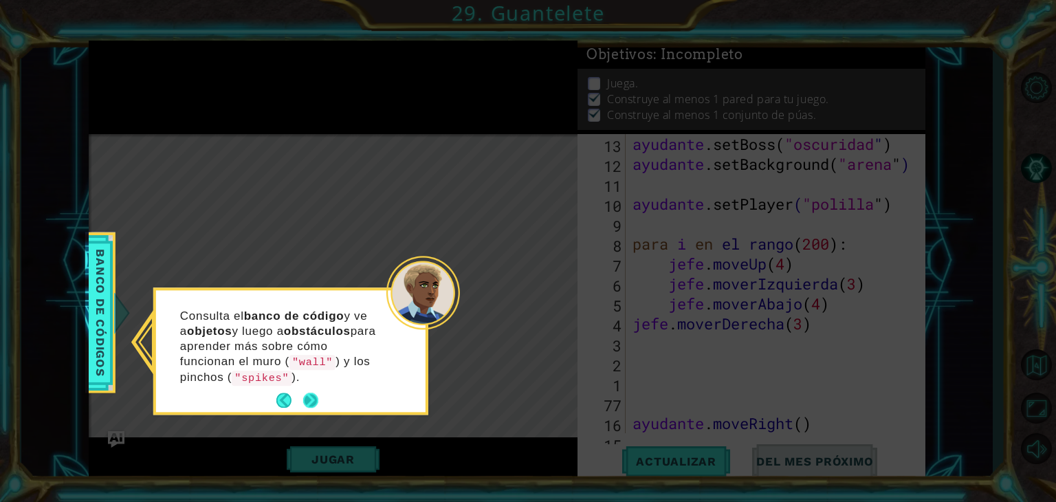
click at [308, 395] on button "Próximo" at bounding box center [310, 399] width 23 height 23
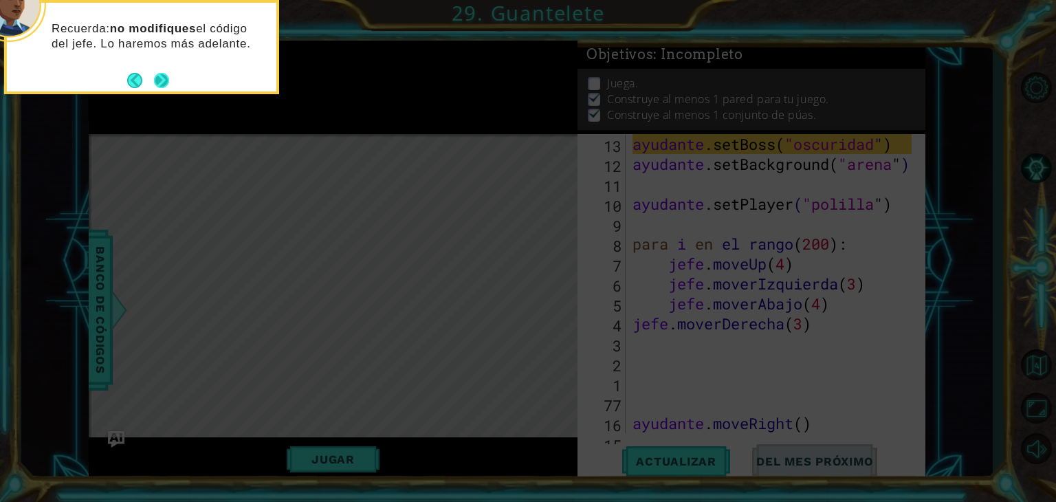
click at [162, 85] on button "Próximo" at bounding box center [161, 79] width 21 height 21
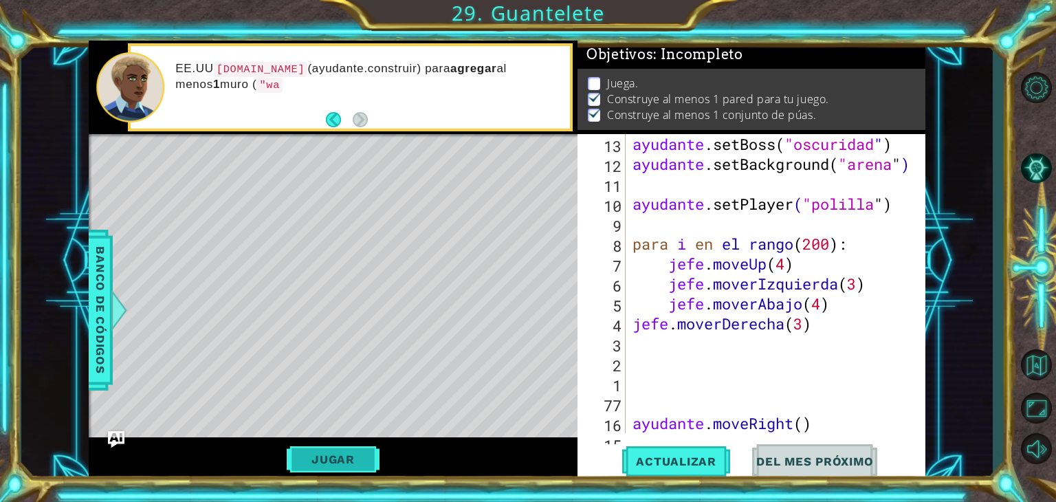
click at [338, 451] on button "Jugar" at bounding box center [333, 459] width 93 height 26
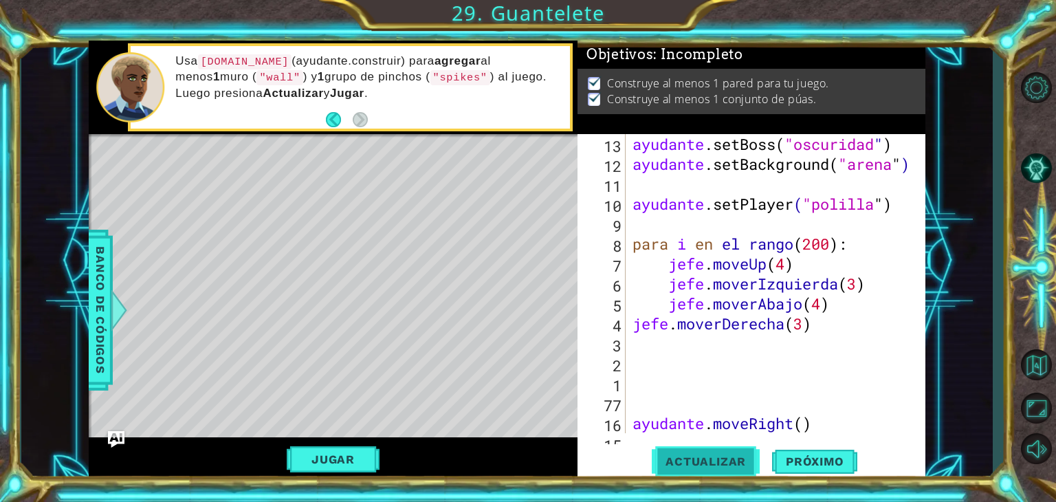
click at [698, 474] on button "Actualizar" at bounding box center [706, 461] width 108 height 35
click at [698, 459] on span "Actualizar" at bounding box center [706, 461] width 108 height 14
click at [740, 455] on span "Actualizar" at bounding box center [706, 461] width 108 height 14
click at [714, 460] on span "Actualizar" at bounding box center [706, 461] width 108 height 14
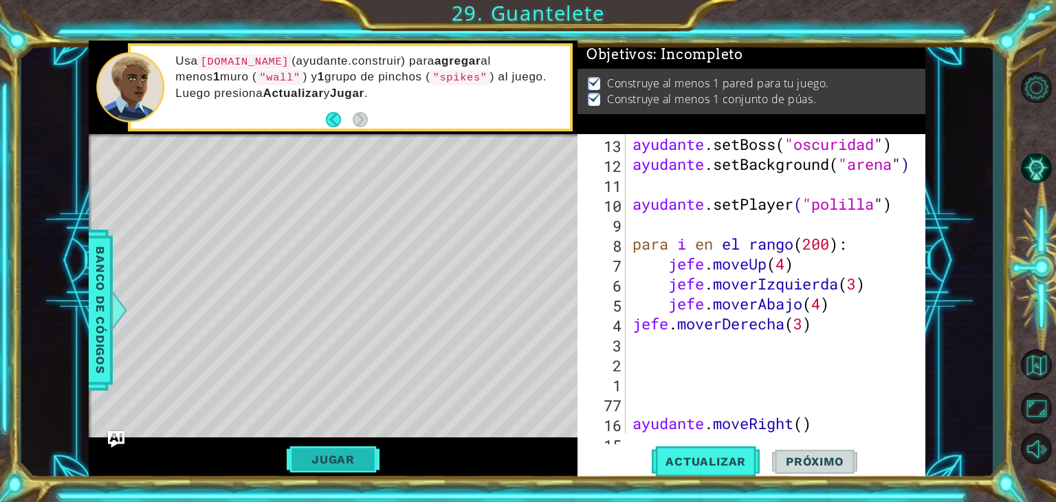
click at [369, 451] on button "Jugar" at bounding box center [333, 459] width 93 height 26
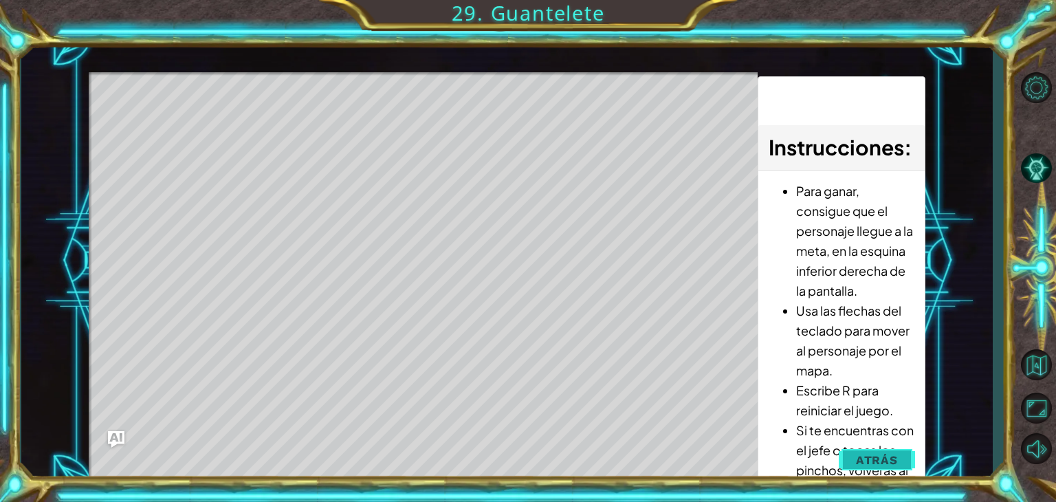
click at [866, 453] on span "Atrás" at bounding box center [877, 460] width 42 height 14
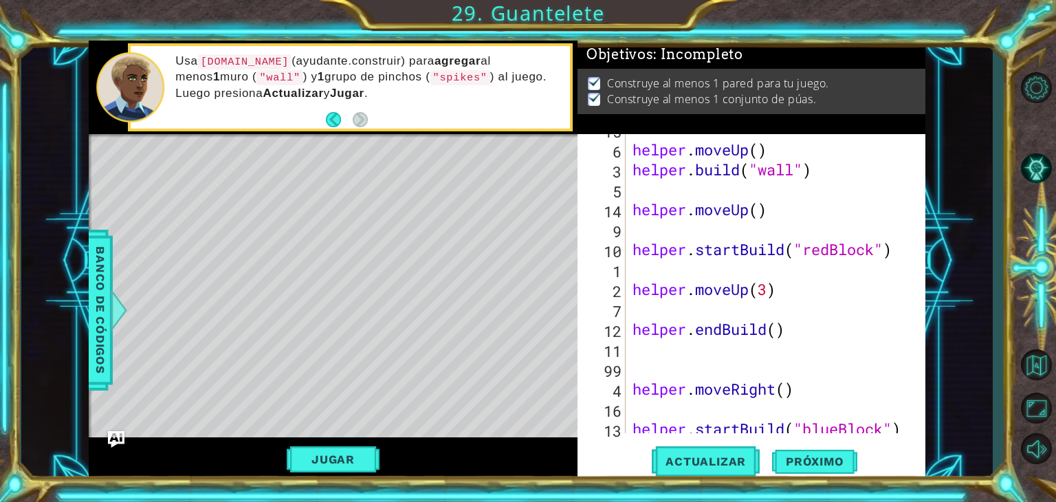
scroll to position [3548, 0]
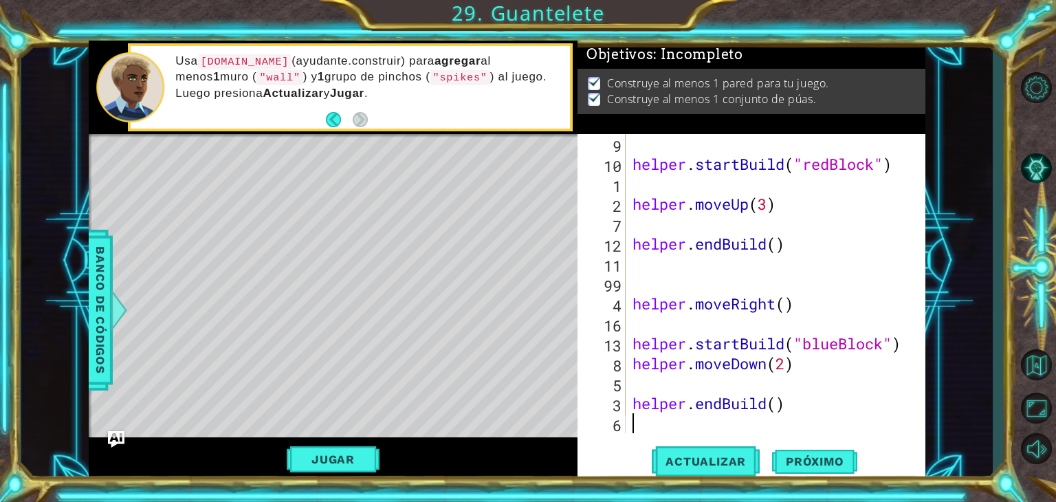
click at [662, 427] on div "helper . startBuild ( "redBlock" ) helper . moveUp ( 3 ) helper . endBuild ( ) …" at bounding box center [774, 303] width 289 height 339
type textarea "h"
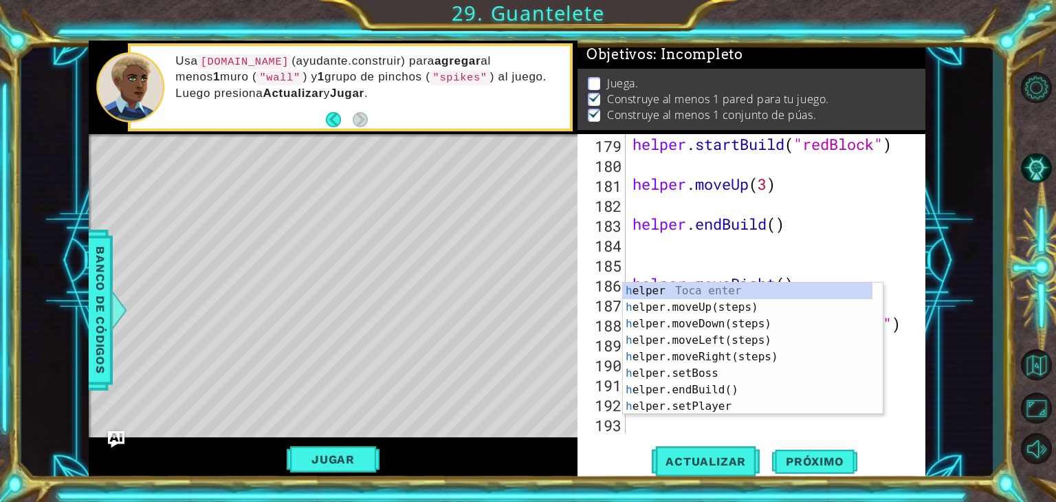
scroll to position [3568, 0]
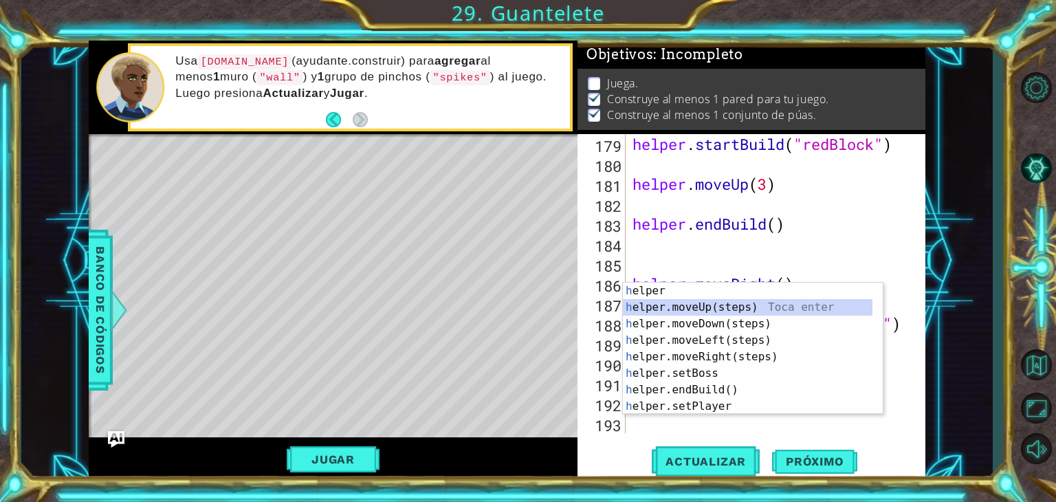
click at [643, 305] on div "h elper Toca enter h elper.moveUp(steps) Toca enter h elper.moveDown(steps) Toc…" at bounding box center [748, 365] width 250 height 165
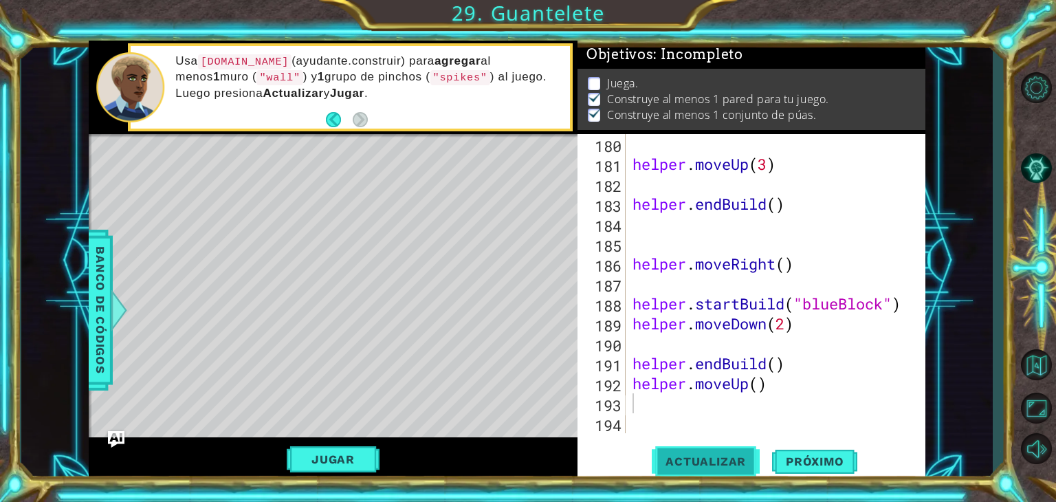
click at [674, 467] on span "Actualizar" at bounding box center [706, 461] width 108 height 14
click at [690, 460] on span "Actualizar" at bounding box center [706, 461] width 108 height 14
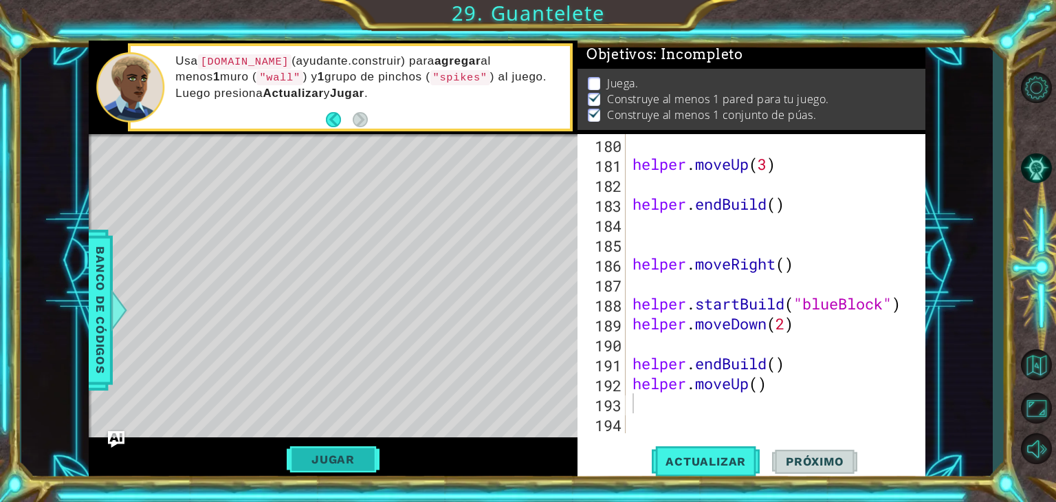
click at [322, 467] on button "Jugar" at bounding box center [333, 459] width 93 height 26
